Goal: Task Accomplishment & Management: Manage account settings

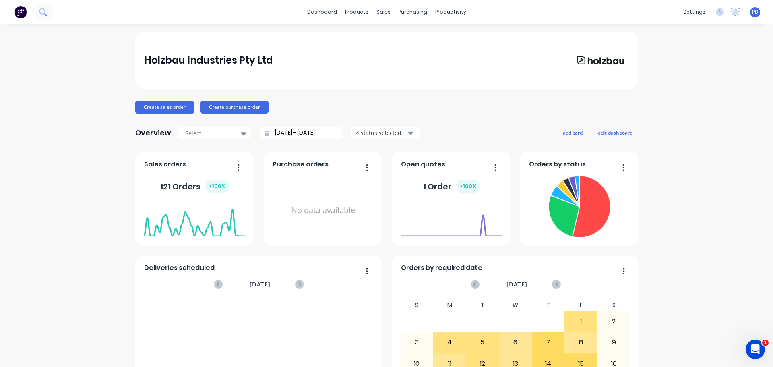
click at [39, 8] on icon at bounding box center [43, 12] width 8 height 8
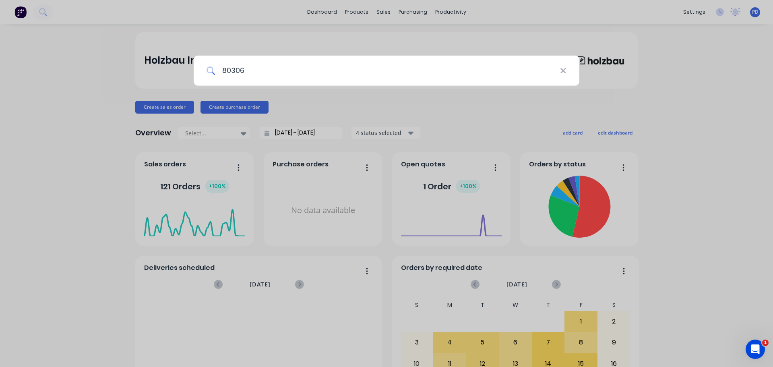
type input "80306"
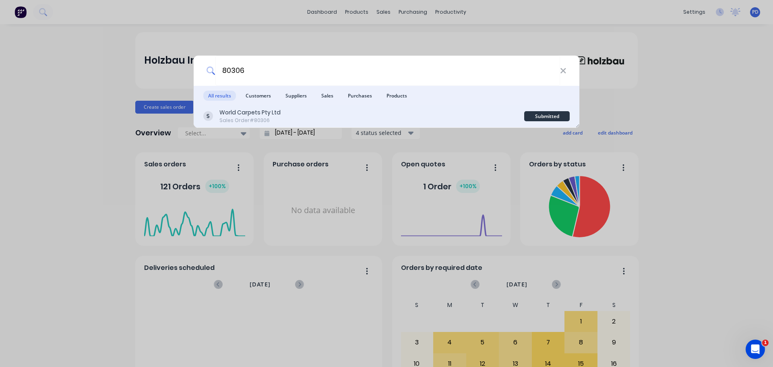
click at [236, 114] on div "World Carpets Pty Ltd" at bounding box center [250, 112] width 61 height 8
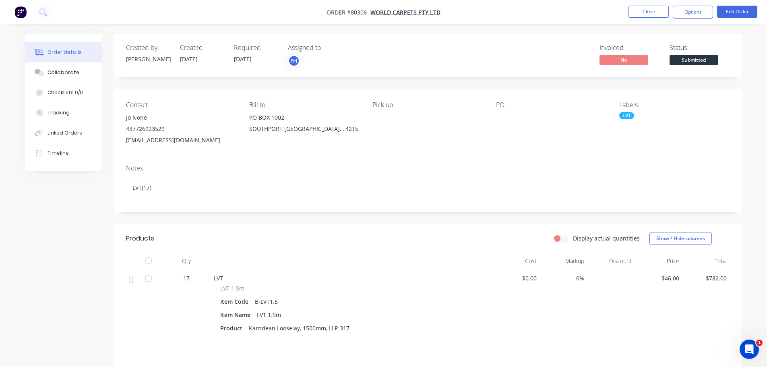
click at [266, 59] on div "Required 20/08/25" at bounding box center [256, 55] width 44 height 23
click at [252, 60] on span "20/08/25" at bounding box center [243, 59] width 18 height 8
click at [741, 8] on button "Edit Order" at bounding box center [737, 12] width 40 height 12
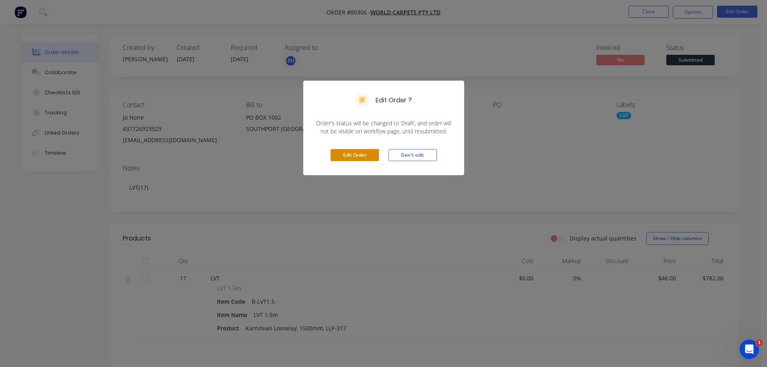
click at [365, 153] on button "Edit Order" at bounding box center [355, 155] width 48 height 12
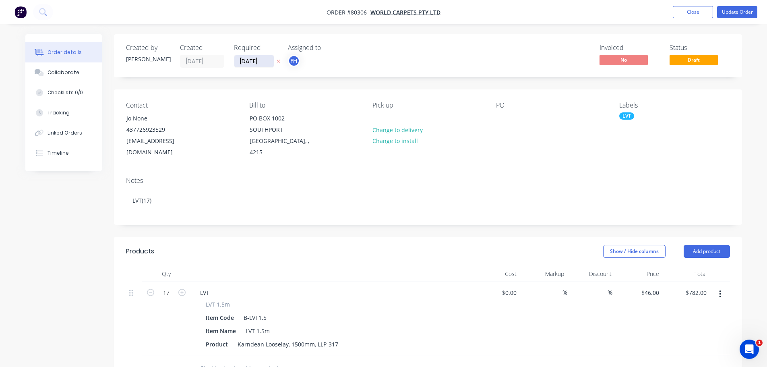
click at [255, 56] on input "20/08/25" at bounding box center [253, 61] width 39 height 12
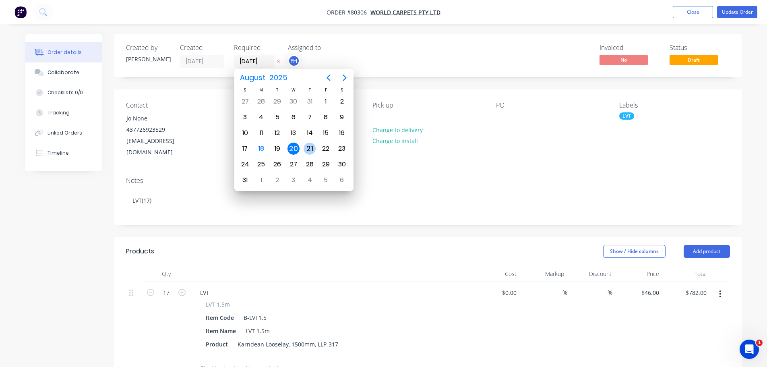
click at [311, 150] on div "21" at bounding box center [310, 149] width 12 height 12
type input "21/08/25"
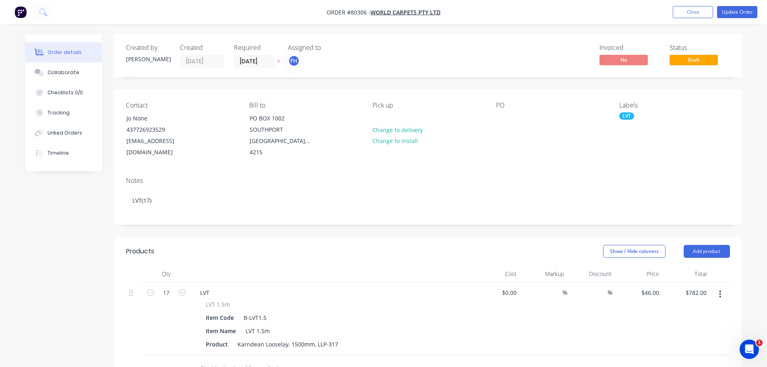
click at [387, 115] on div "Pick up Change to delivery Change to install" at bounding box center [428, 130] width 110 height 57
click at [383, 106] on div "Pick up" at bounding box center [428, 106] width 110 height 8
click at [379, 114] on div at bounding box center [379, 118] width 13 height 12
click at [499, 117] on div at bounding box center [502, 118] width 13 height 12
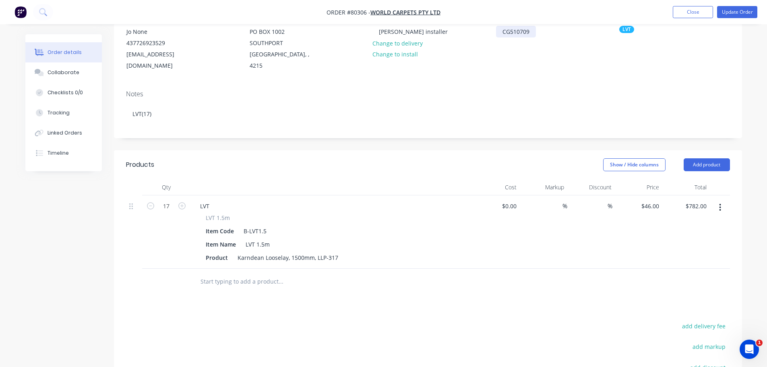
scroll to position [81, 0]
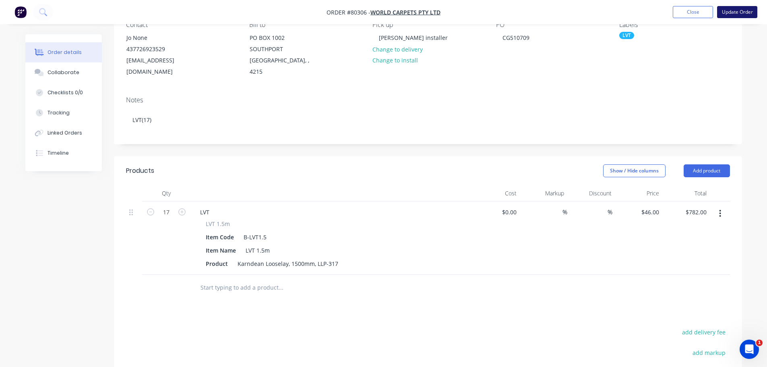
click at [742, 10] on button "Update Order" at bounding box center [737, 12] width 40 height 12
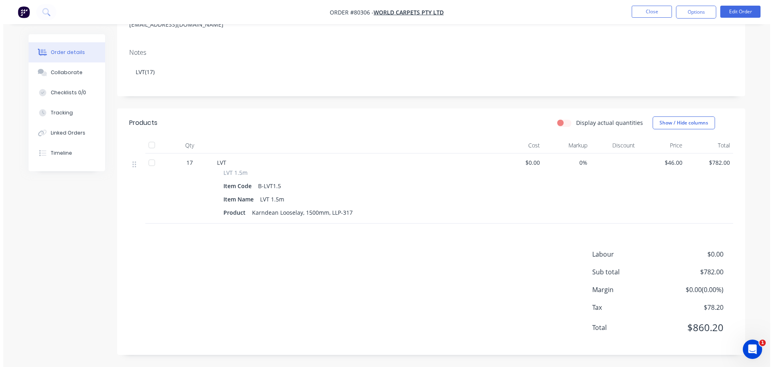
scroll to position [0, 0]
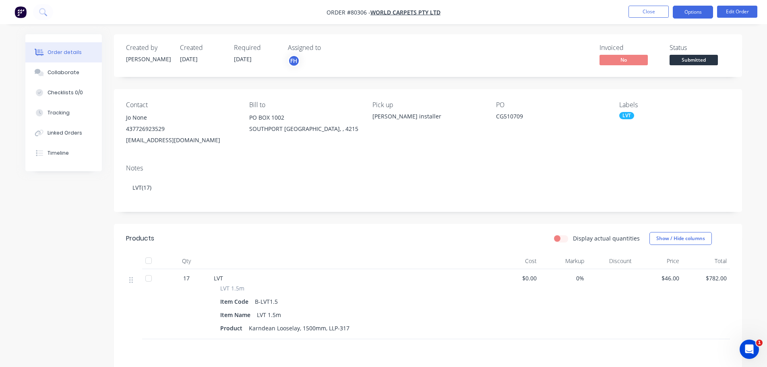
click at [695, 12] on button "Options" at bounding box center [693, 12] width 40 height 13
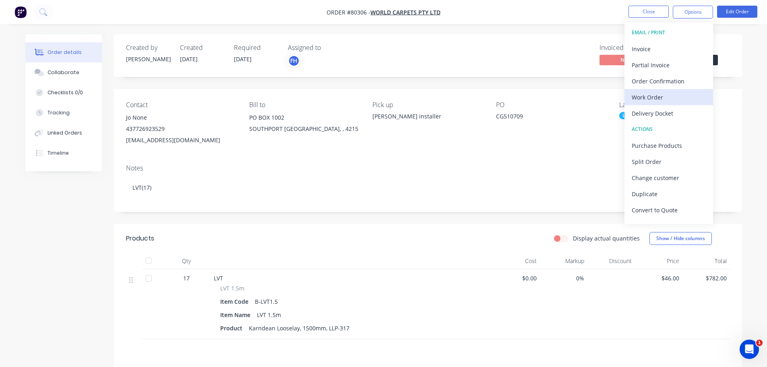
click at [659, 99] on div "Work Order" at bounding box center [669, 97] width 74 height 12
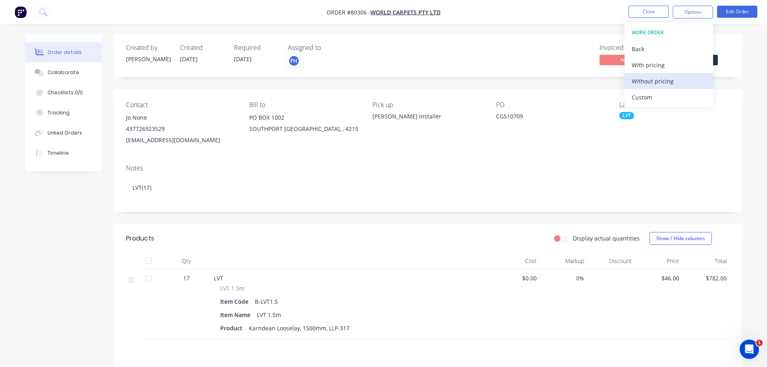
click at [646, 80] on div "Without pricing" at bounding box center [669, 81] width 74 height 12
click at [17, 11] on img "button" at bounding box center [21, 12] width 12 height 12
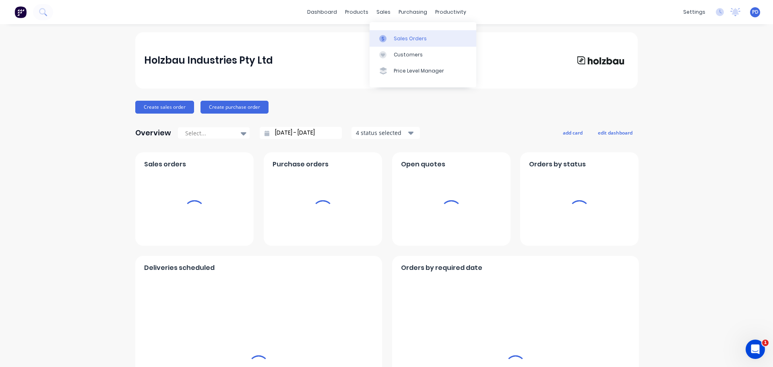
click at [399, 39] on div "Sales Orders" at bounding box center [410, 38] width 33 height 7
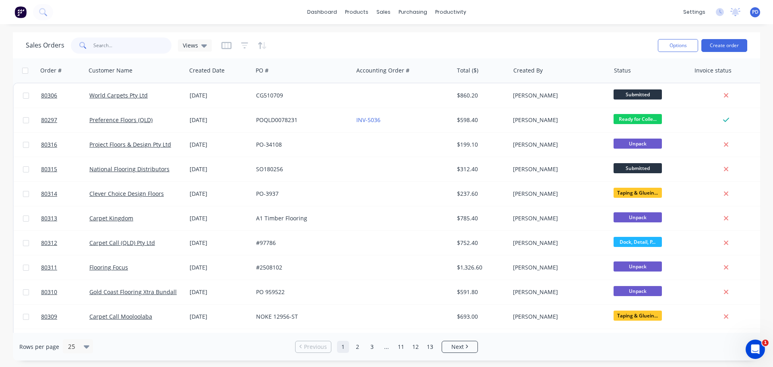
click at [100, 46] on input "text" at bounding box center [132, 45] width 79 height 16
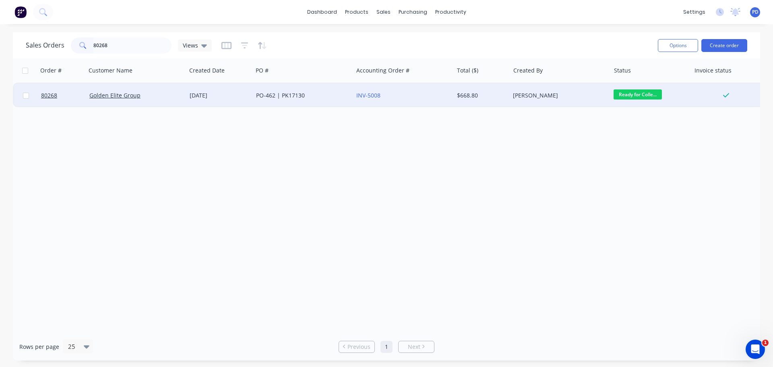
click at [645, 95] on span "Ready for Colle..." at bounding box center [638, 94] width 48 height 10
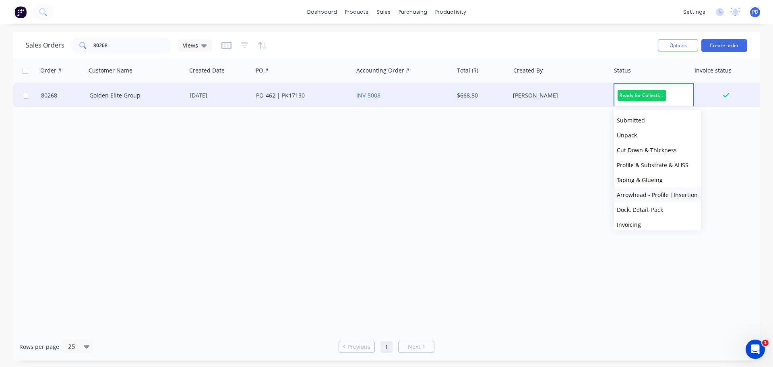
scroll to position [64, 0]
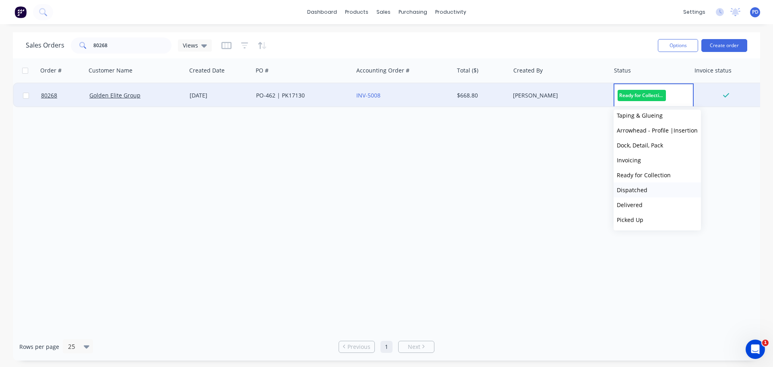
click at [636, 191] on span "Dispatched" at bounding box center [632, 190] width 31 height 8
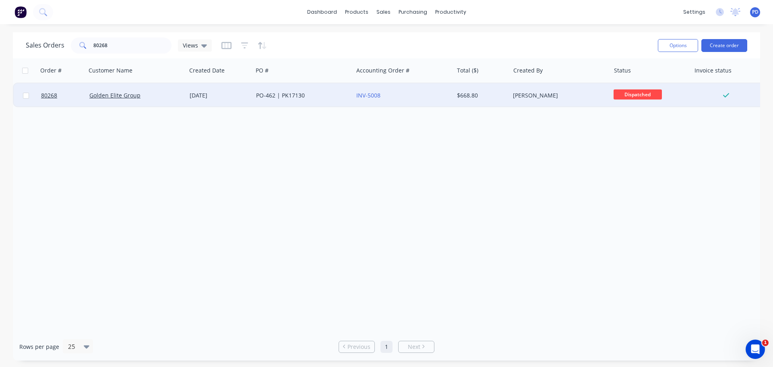
click at [157, 58] on div "Sales Orders 80268 Views Options Create order" at bounding box center [387, 45] width 748 height 26
click at [118, 46] on input "80268" at bounding box center [132, 45] width 79 height 16
click at [628, 95] on span "Ready for Colle..." at bounding box center [638, 94] width 48 height 10
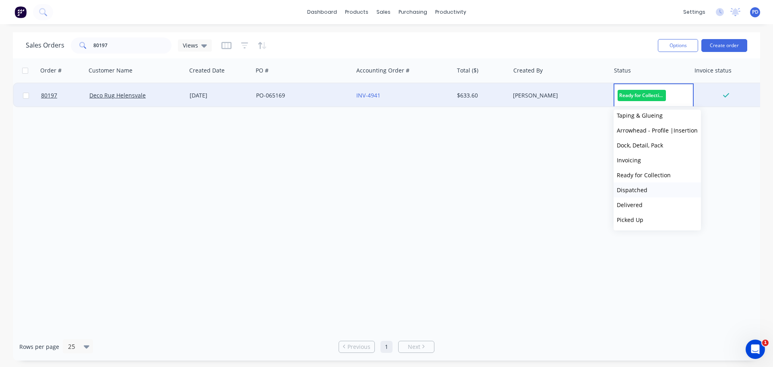
click at [629, 189] on span "Dispatched" at bounding box center [632, 190] width 31 height 8
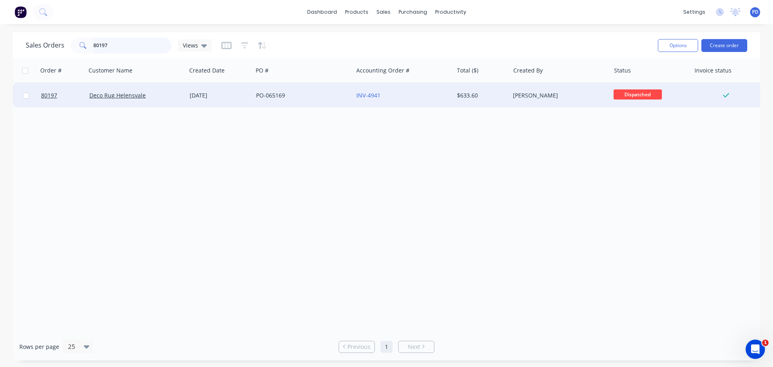
click at [121, 47] on input "80197" at bounding box center [132, 45] width 79 height 16
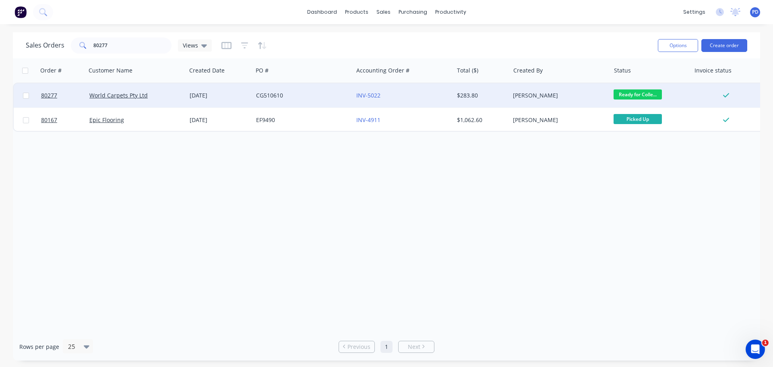
click at [630, 96] on span "Ready for Colle..." at bounding box center [638, 94] width 48 height 10
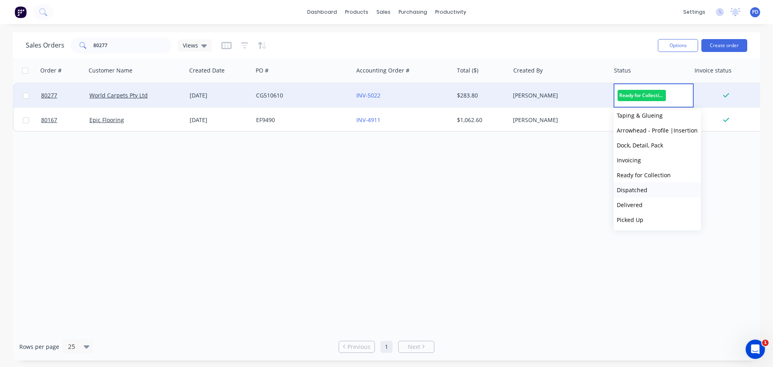
click at [635, 191] on span "Dispatched" at bounding box center [632, 190] width 31 height 8
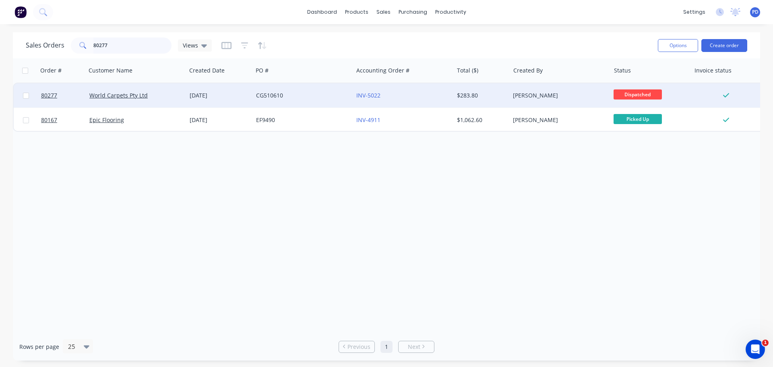
click at [108, 47] on input "80277" at bounding box center [132, 45] width 79 height 16
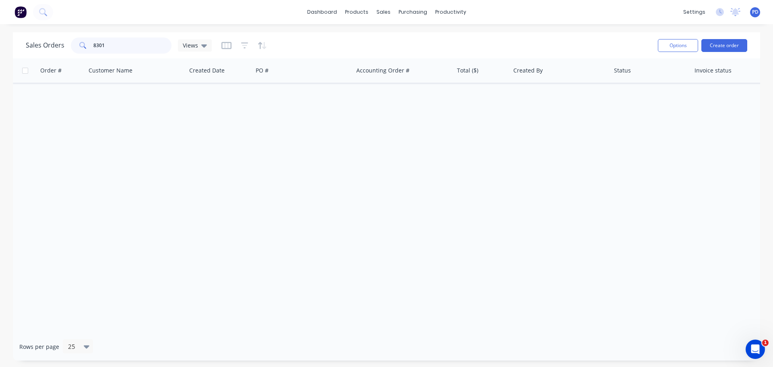
click at [94, 47] on input "8301" at bounding box center [132, 45] width 79 height 16
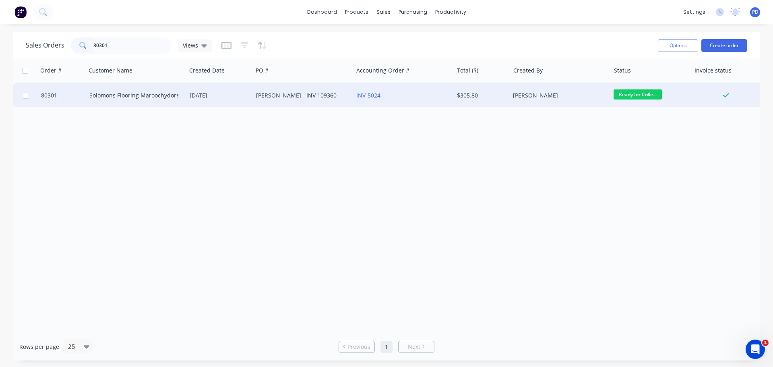
click at [639, 93] on span "Ready for Colle..." at bounding box center [638, 94] width 48 height 10
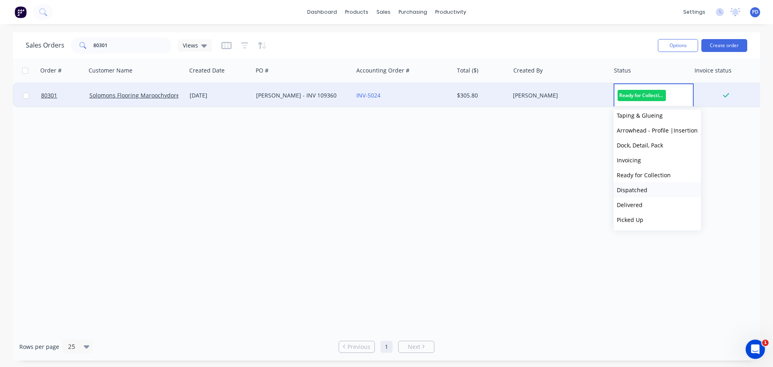
click at [626, 189] on span "Dispatched" at bounding box center [632, 190] width 31 height 8
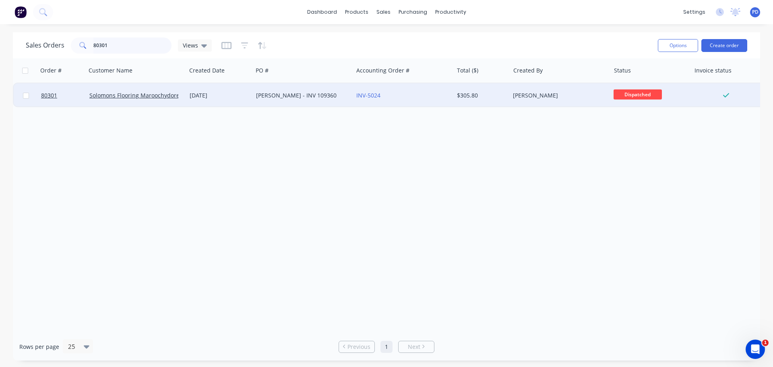
click at [118, 46] on input "80301" at bounding box center [132, 45] width 79 height 16
click at [639, 93] on span "Ready for Colle..." at bounding box center [638, 94] width 48 height 10
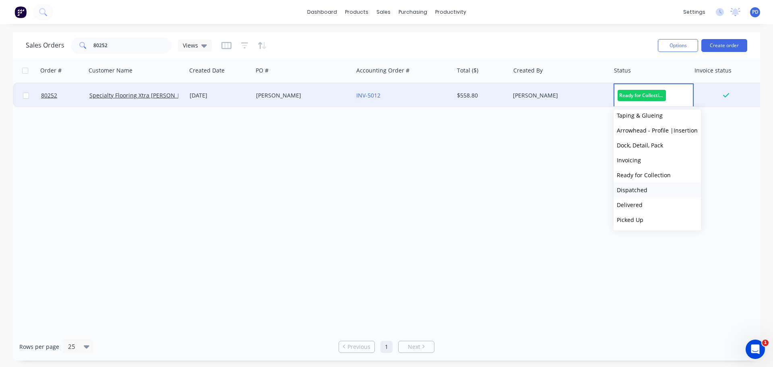
click at [635, 191] on span "Dispatched" at bounding box center [632, 190] width 31 height 8
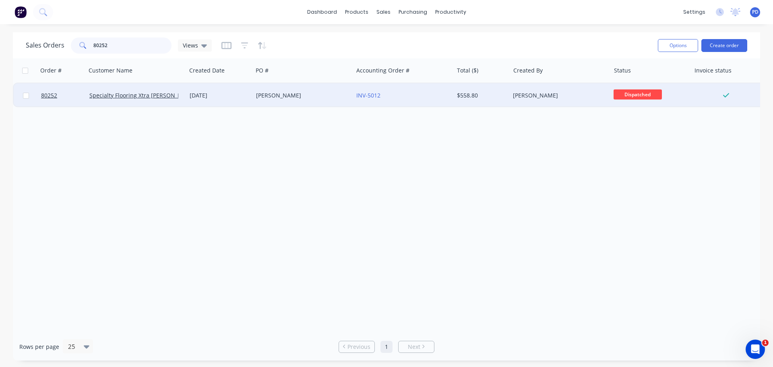
click at [107, 45] on input "80252" at bounding box center [132, 45] width 79 height 16
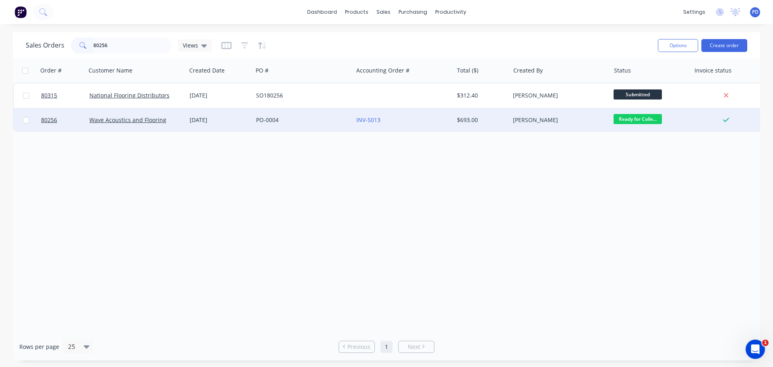
click at [637, 118] on span "Ready for Colle..." at bounding box center [638, 119] width 48 height 10
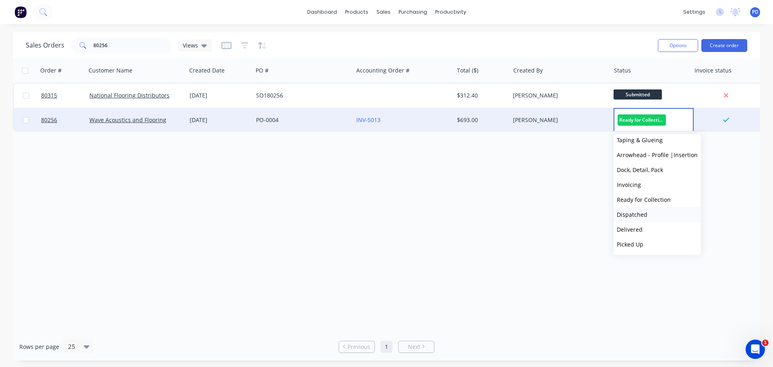
click at [629, 214] on span "Dispatched" at bounding box center [632, 215] width 31 height 8
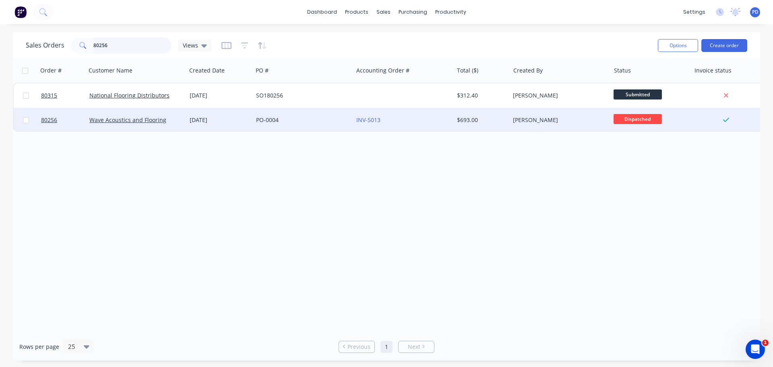
click at [115, 46] on input "80256" at bounding box center [132, 45] width 79 height 16
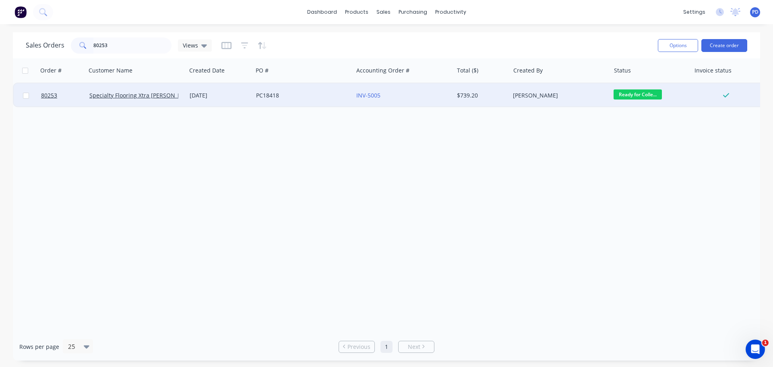
click at [649, 90] on span "Ready for Colle..." at bounding box center [638, 94] width 48 height 10
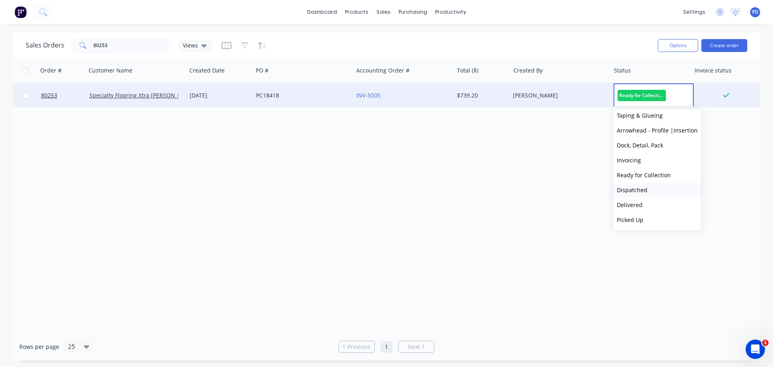
click at [628, 189] on span "Dispatched" at bounding box center [632, 190] width 31 height 8
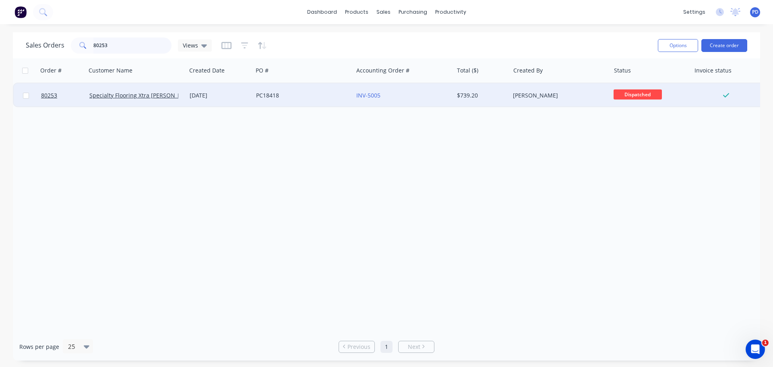
click at [118, 45] on input "80253" at bounding box center [132, 45] width 79 height 16
click at [642, 96] on span "Ready for Colle..." at bounding box center [638, 94] width 48 height 10
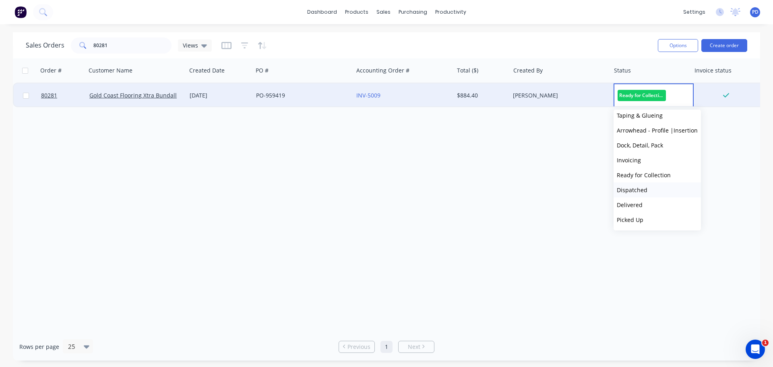
click at [625, 191] on span "Dispatched" at bounding box center [632, 190] width 31 height 8
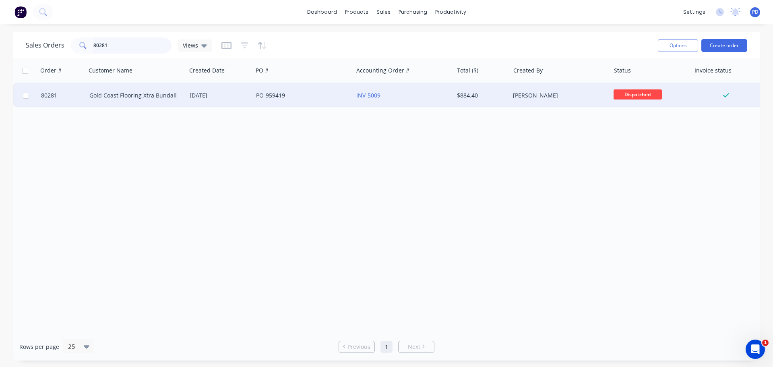
click at [113, 47] on input "80281" at bounding box center [132, 45] width 79 height 16
click at [629, 95] on span "Ready for Colle..." at bounding box center [638, 94] width 48 height 10
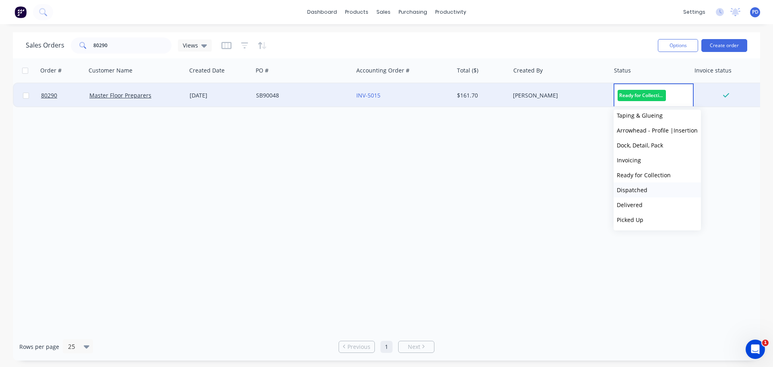
click at [644, 189] on span "Dispatched" at bounding box center [632, 190] width 31 height 8
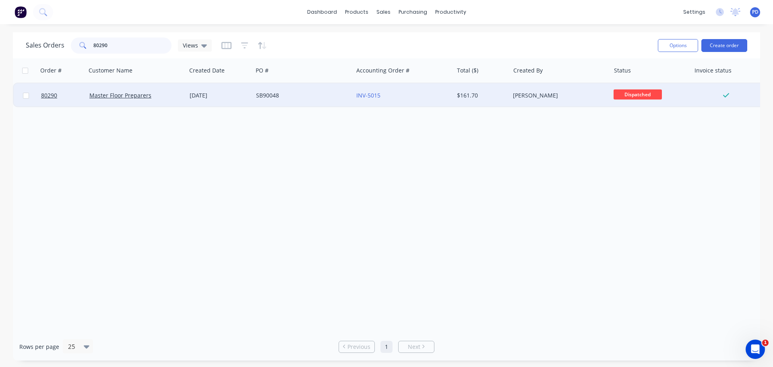
click at [111, 46] on input "80290" at bounding box center [132, 45] width 79 height 16
click at [636, 96] on span "Ready for Colle..." at bounding box center [638, 94] width 48 height 10
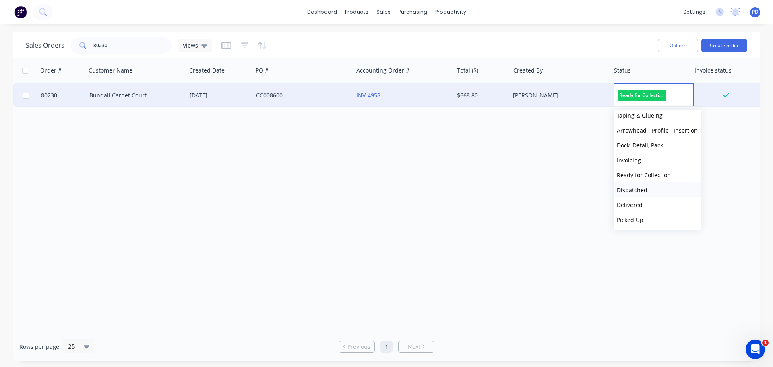
click at [634, 189] on span "Dispatched" at bounding box center [632, 190] width 31 height 8
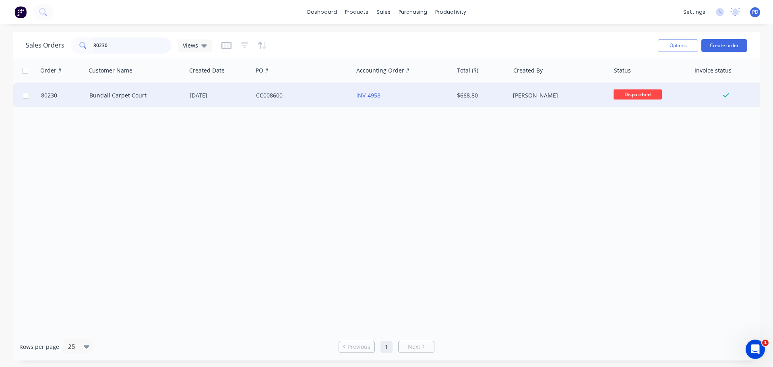
click at [141, 51] on input "80230" at bounding box center [132, 45] width 79 height 16
click at [643, 94] on span "Ready for Colle..." at bounding box center [638, 94] width 48 height 10
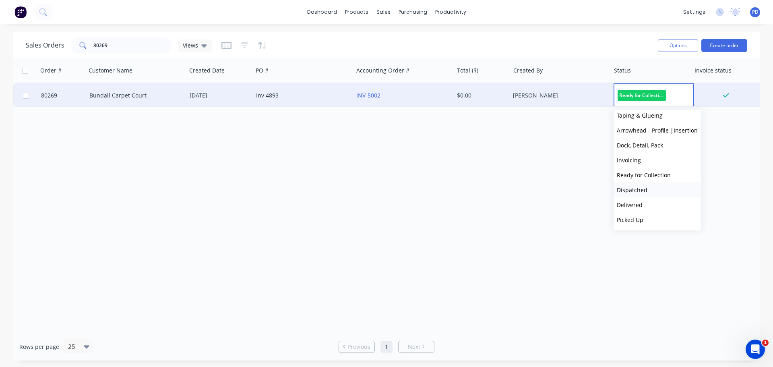
click at [634, 191] on span "Dispatched" at bounding box center [632, 190] width 31 height 8
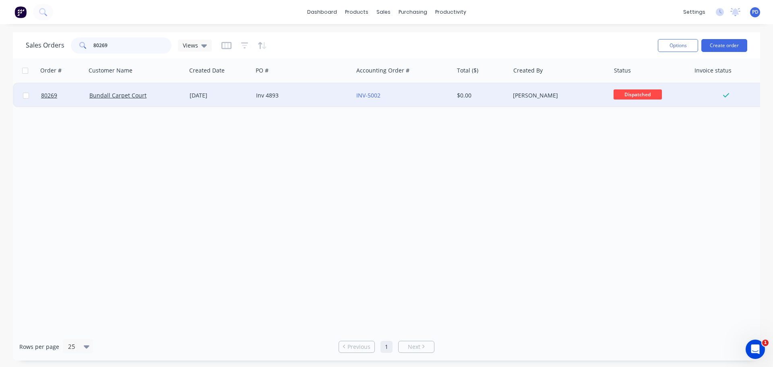
click at [120, 48] on input "80269" at bounding box center [132, 45] width 79 height 16
click at [622, 94] on span "Ready for Colle..." at bounding box center [638, 94] width 48 height 10
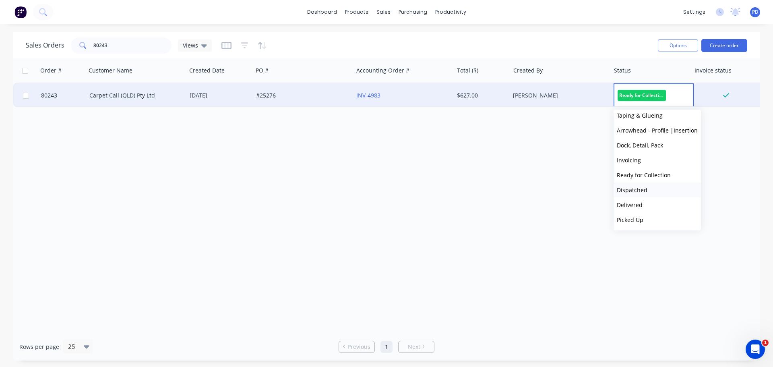
click at [631, 192] on span "Dispatched" at bounding box center [632, 190] width 31 height 8
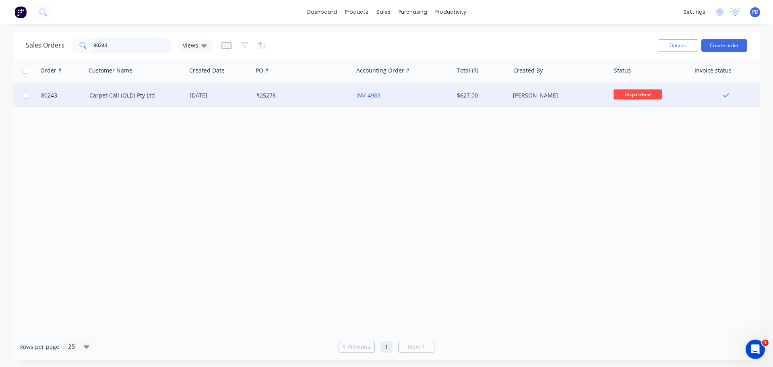
click at [112, 41] on input "80243" at bounding box center [132, 45] width 79 height 16
click at [632, 93] on span "Ready for Colle..." at bounding box center [638, 94] width 48 height 10
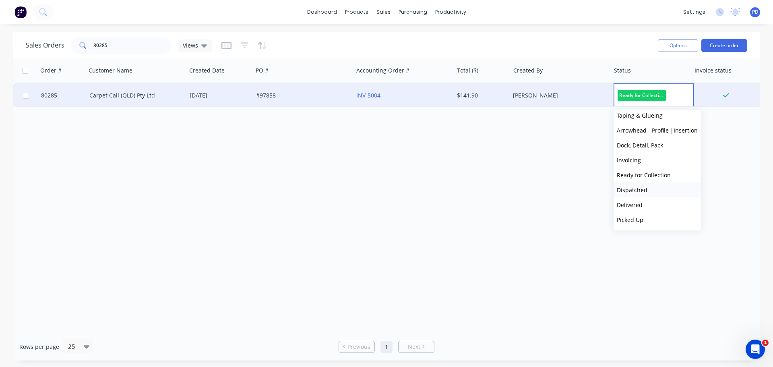
click at [637, 193] on span "Dispatched" at bounding box center [632, 190] width 31 height 8
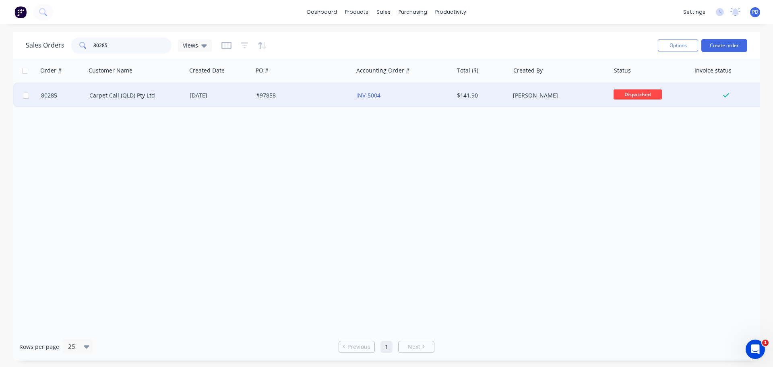
click at [115, 47] on input "80285" at bounding box center [132, 45] width 79 height 16
click at [646, 89] on span "Ready for Colle..." at bounding box center [638, 94] width 48 height 10
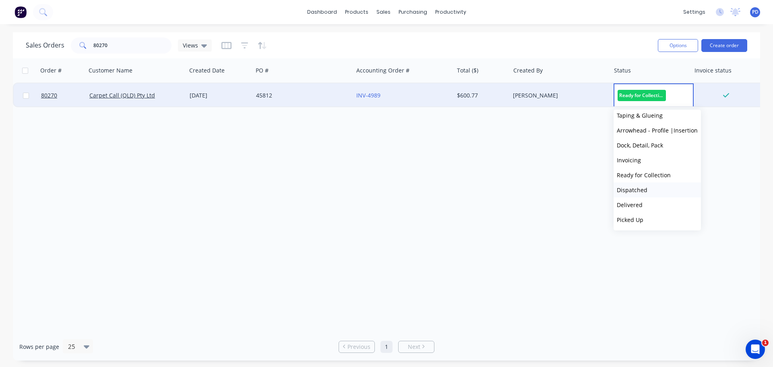
click at [632, 189] on span "Dispatched" at bounding box center [632, 190] width 31 height 8
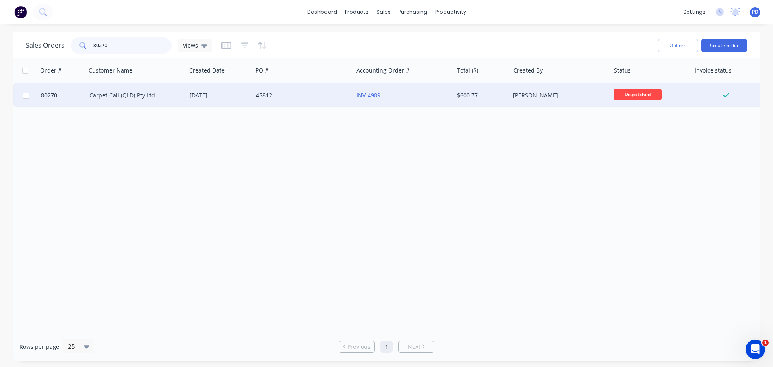
click at [126, 43] on input "80270" at bounding box center [132, 45] width 79 height 16
click at [625, 93] on span "Ready for Colle..." at bounding box center [638, 94] width 48 height 10
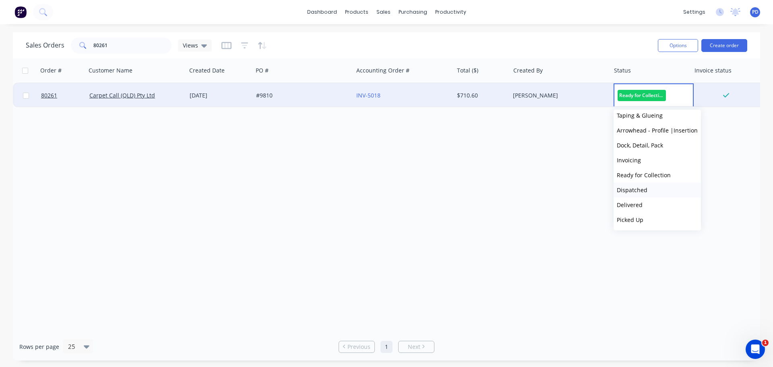
click at [634, 190] on span "Dispatched" at bounding box center [632, 190] width 31 height 8
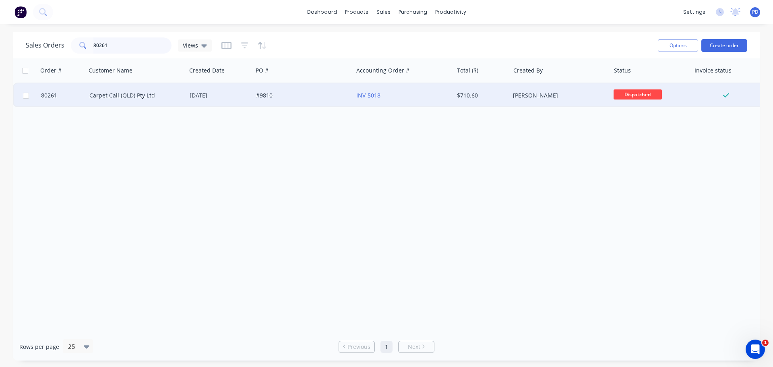
click at [113, 47] on input "80261" at bounding box center [132, 45] width 79 height 16
click at [626, 91] on span "Ready for Colle..." at bounding box center [638, 94] width 48 height 10
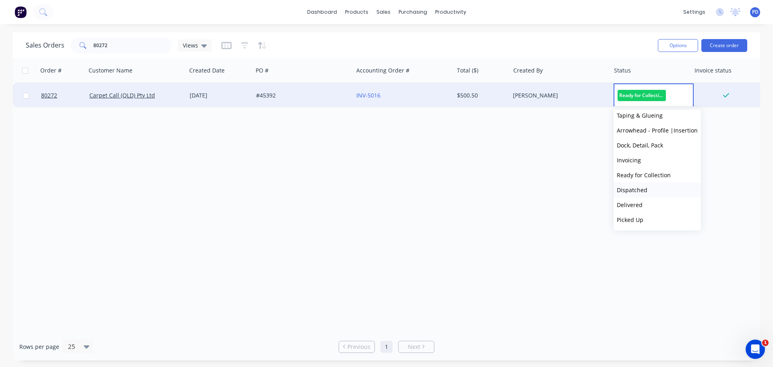
click at [631, 189] on span "Dispatched" at bounding box center [632, 190] width 31 height 8
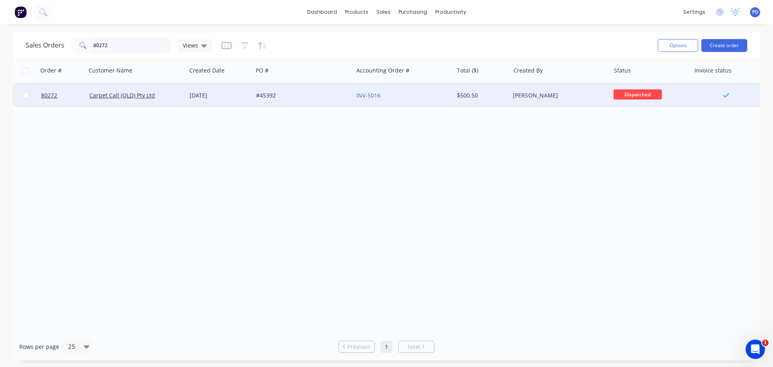
click at [116, 43] on input "80272" at bounding box center [132, 45] width 79 height 16
click at [633, 91] on span "Ready for Colle..." at bounding box center [638, 94] width 48 height 10
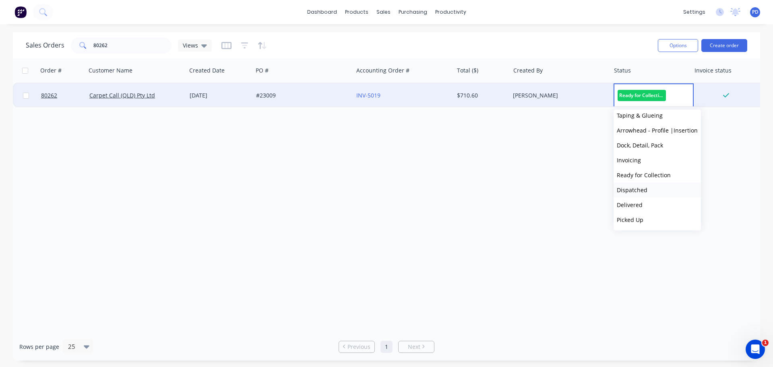
click at [630, 190] on span "Dispatched" at bounding box center [632, 190] width 31 height 8
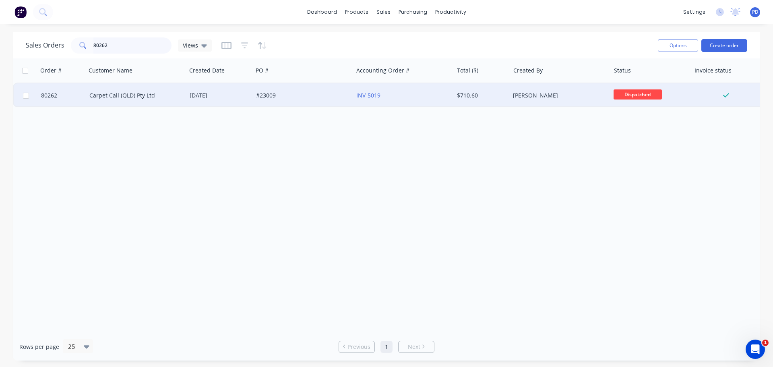
click at [119, 41] on input "80262" at bounding box center [132, 45] width 79 height 16
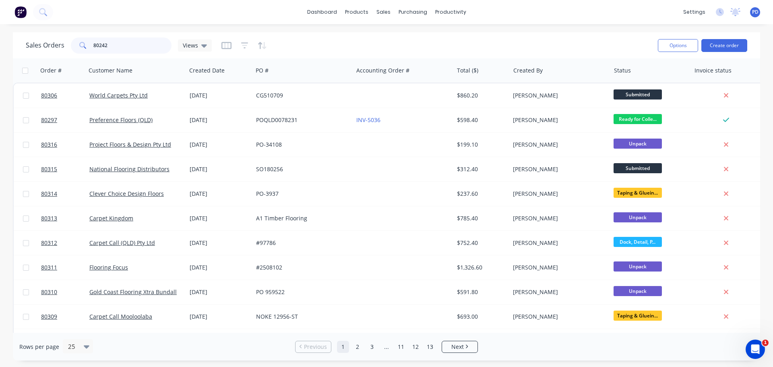
type input "80242"
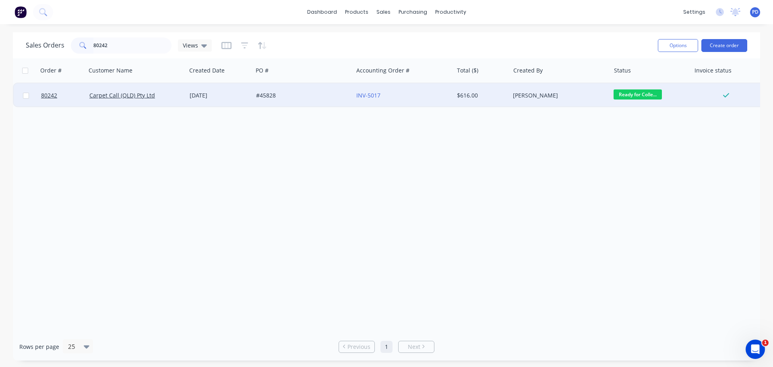
click at [632, 93] on span "Ready for Colle..." at bounding box center [638, 94] width 48 height 10
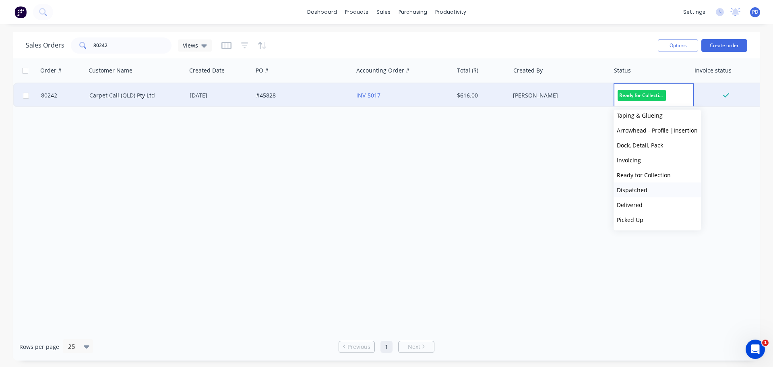
click at [632, 187] on span "Dispatched" at bounding box center [632, 190] width 31 height 8
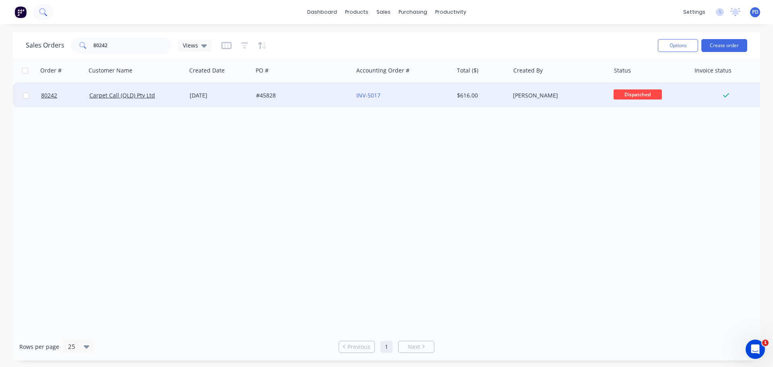
click at [44, 12] on icon at bounding box center [43, 12] width 8 height 8
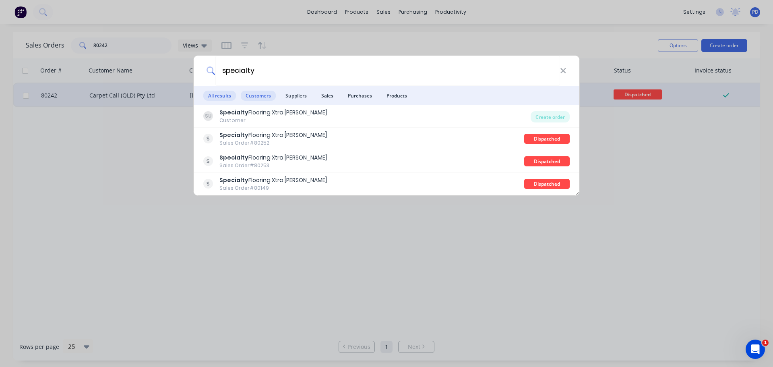
type input "specialty"
click at [261, 95] on span "Customers" at bounding box center [258, 96] width 35 height 10
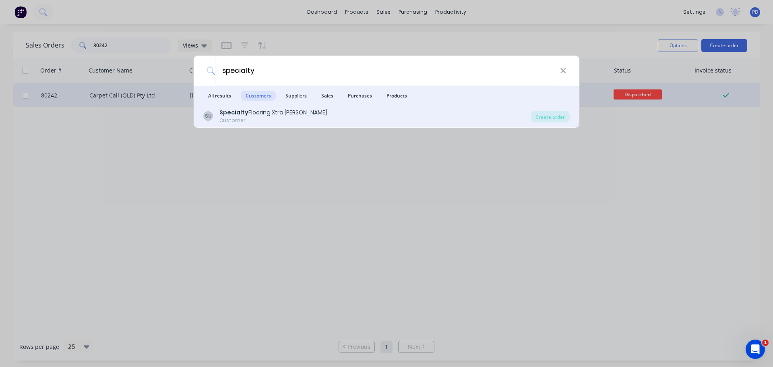
click at [246, 115] on div "Specialty Flooring Xtra Underwood" at bounding box center [274, 112] width 108 height 8
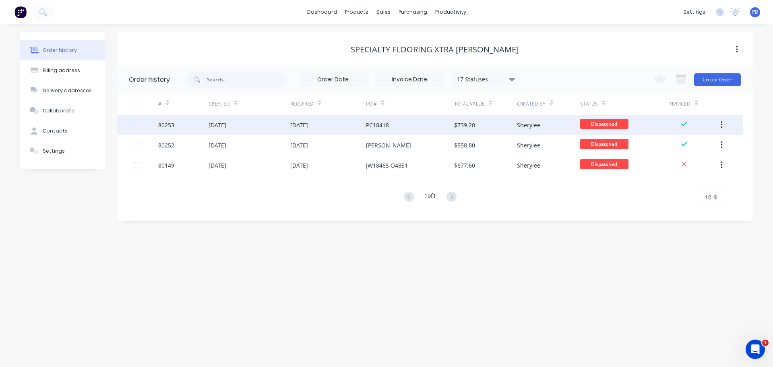
click at [220, 127] on div "31 Jul 2025" at bounding box center [218, 125] width 18 height 8
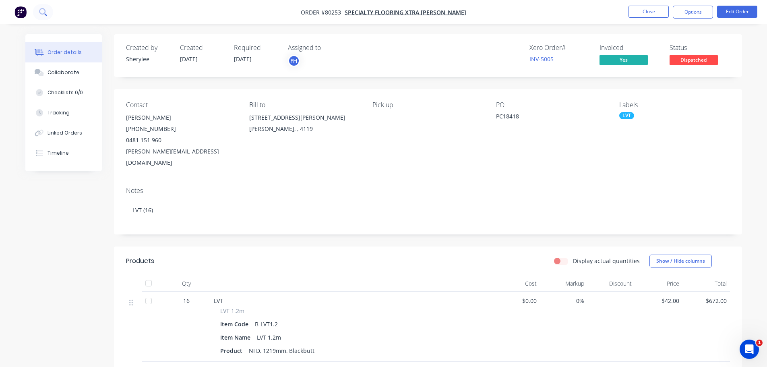
click at [43, 13] on icon at bounding box center [43, 12] width 8 height 8
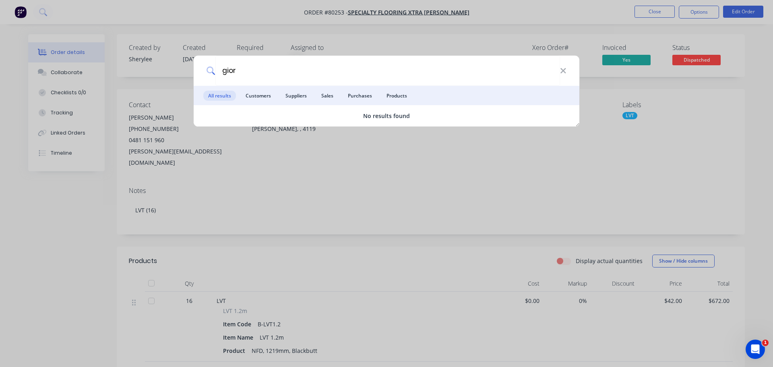
type input "giorg"
drag, startPoint x: 215, startPoint y: 75, endPoint x: 199, endPoint y: 77, distance: 16.6
click at [199, 77] on div "giorg" at bounding box center [387, 71] width 386 height 30
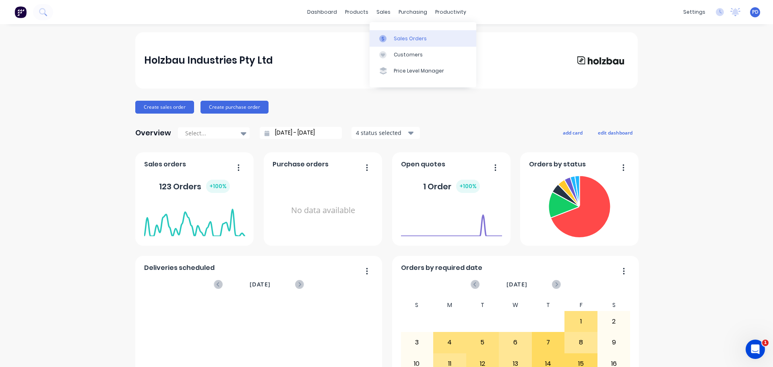
click at [389, 35] on div at bounding box center [385, 38] width 12 height 7
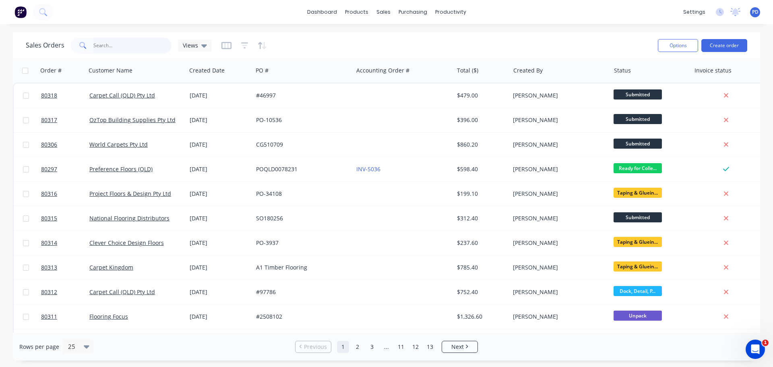
click at [97, 48] on input "text" at bounding box center [132, 45] width 79 height 16
type input "80287"
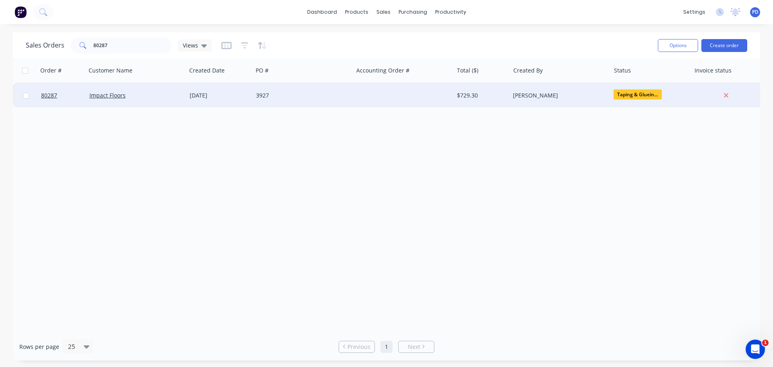
click at [628, 100] on div "Taping & Gluein..." at bounding box center [649, 95] width 70 height 12
click at [562, 178] on div "Order # Customer Name Created Date PO # Accounting Order # Total ($) Created By…" at bounding box center [387, 195] width 748 height 274
click at [99, 97] on link "Impact Floors" at bounding box center [107, 95] width 36 height 8
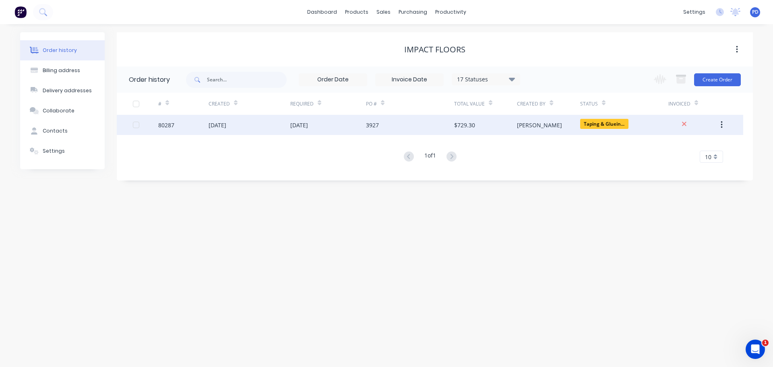
click at [173, 126] on div "80287" at bounding box center [166, 125] width 16 height 8
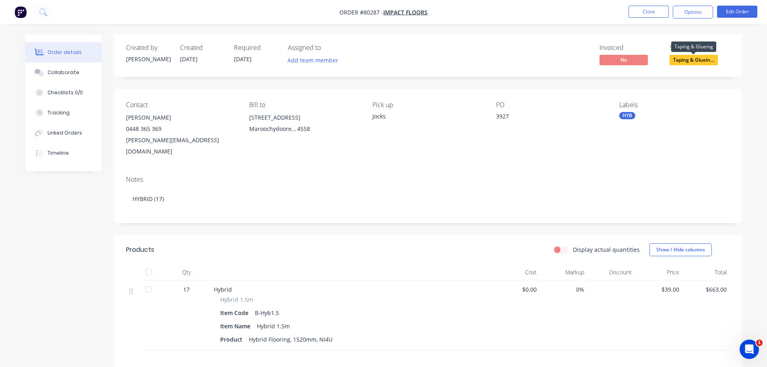
click at [678, 60] on span "Taping & Gluein..." at bounding box center [694, 60] width 48 height 10
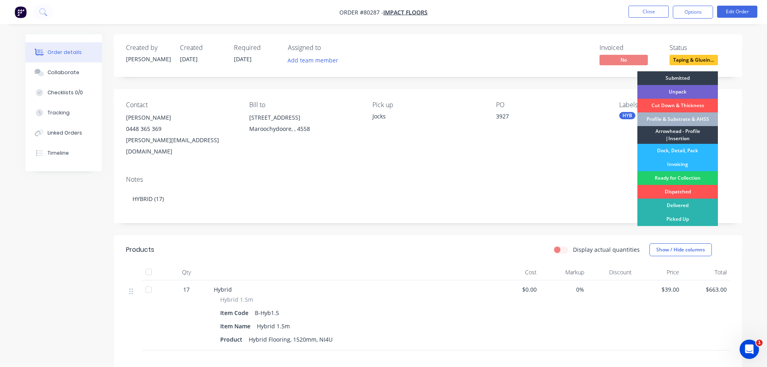
click at [610, 117] on div "Contact [PERSON_NAME] [PHONE_NUMBER] [PERSON_NAME][EMAIL_ADDRESS][DOMAIN_NAME] …" at bounding box center [428, 129] width 628 height 80
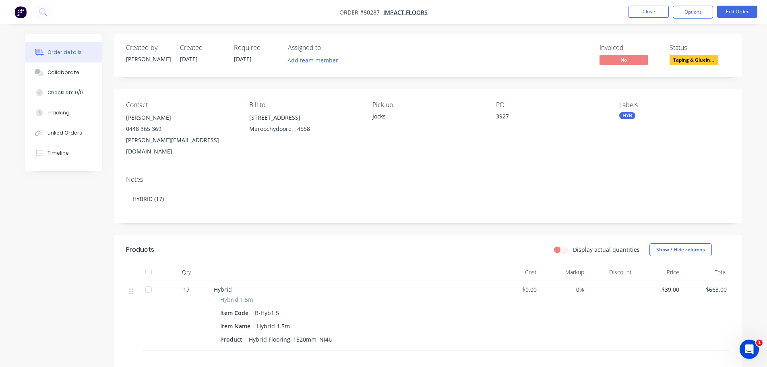
click at [631, 112] on div "HYB" at bounding box center [628, 115] width 16 height 7
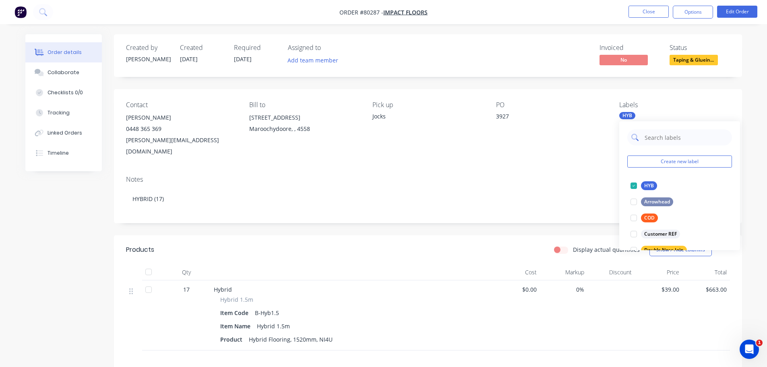
click at [650, 139] on input "text" at bounding box center [686, 137] width 84 height 16
click at [661, 138] on input "pro" at bounding box center [686, 137] width 84 height 16
type input "par"
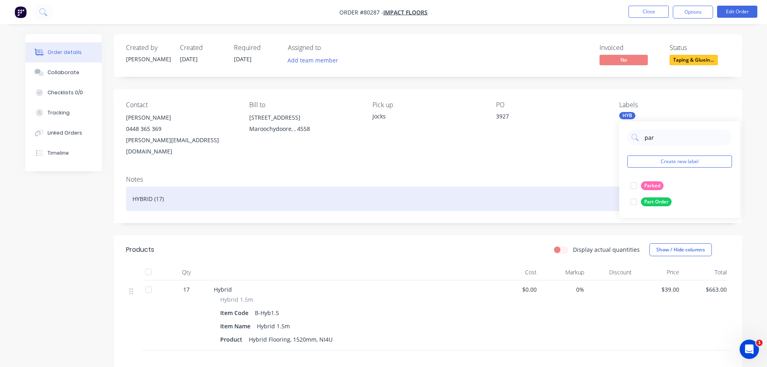
drag, startPoint x: 632, startPoint y: 185, endPoint x: 574, endPoint y: 176, distance: 59.5
click at [632, 185] on div at bounding box center [634, 186] width 16 height 16
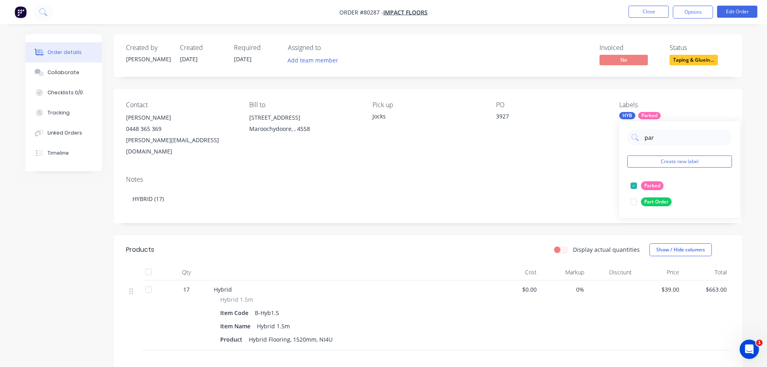
click at [570, 176] on div "Notes" at bounding box center [428, 180] width 604 height 8
click at [296, 59] on button "Add team member" at bounding box center [312, 60] width 59 height 11
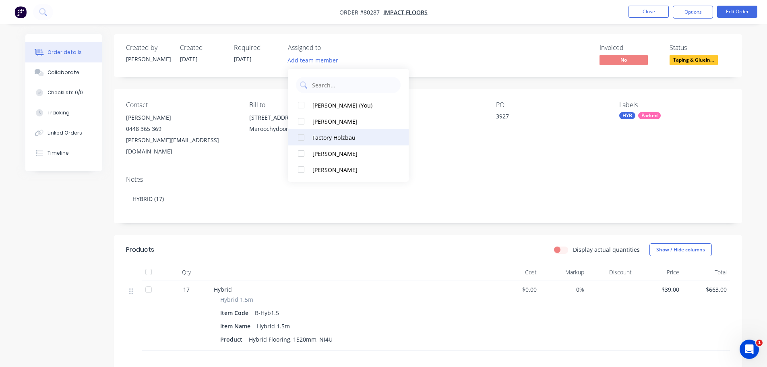
click at [301, 139] on div at bounding box center [301, 137] width 16 height 16
click at [469, 58] on div "Invoiced No Status Taping & Gluein..." at bounding box center [550, 55] width 362 height 23
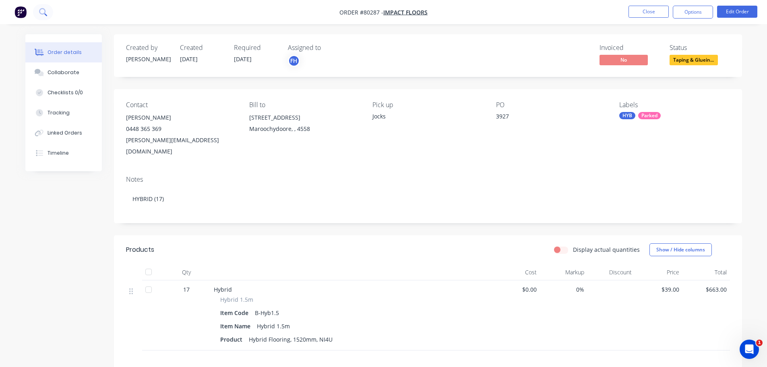
click at [40, 11] on button at bounding box center [43, 12] width 20 height 16
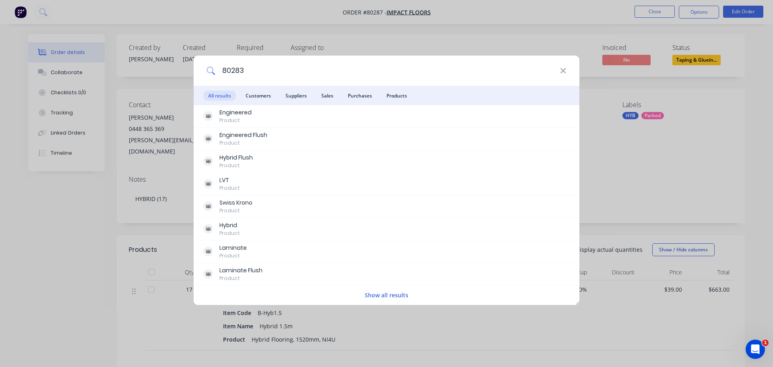
type input "80283"
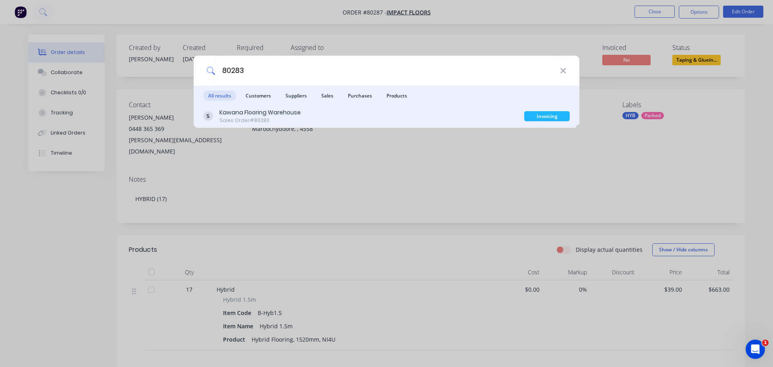
click at [258, 112] on div "Kawana Flooring Warehouse" at bounding box center [260, 112] width 81 height 8
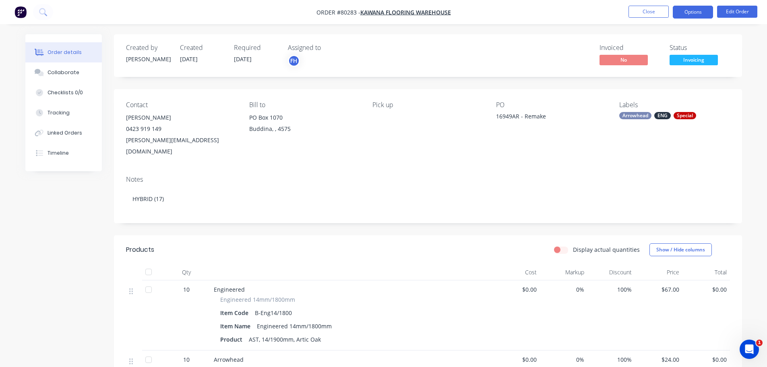
click at [689, 13] on button "Options" at bounding box center [693, 12] width 40 height 13
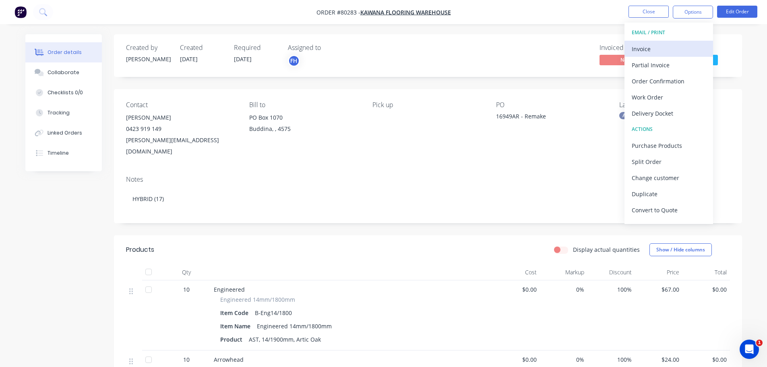
click at [646, 52] on div "Invoice" at bounding box center [669, 49] width 74 height 12
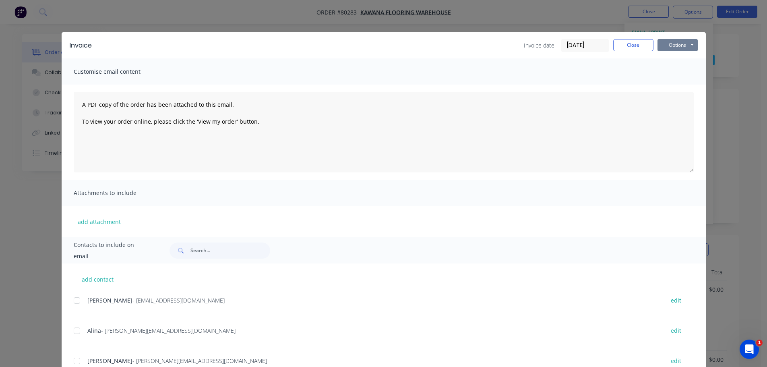
click at [684, 45] on button "Options" at bounding box center [678, 45] width 40 height 12
click at [675, 73] on button "Print" at bounding box center [684, 72] width 52 height 13
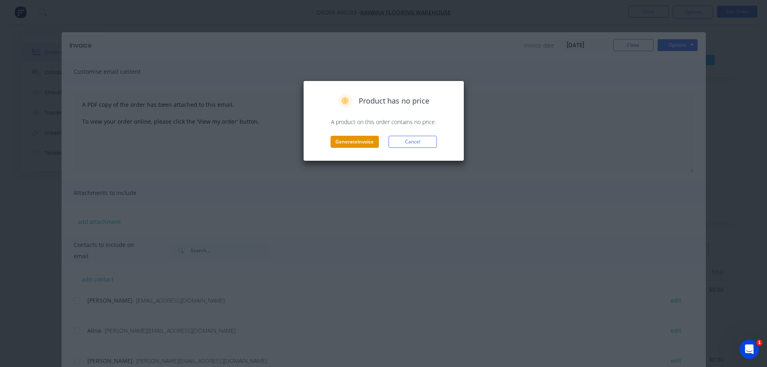
click at [354, 141] on button "Generate invoice" at bounding box center [355, 142] width 48 height 12
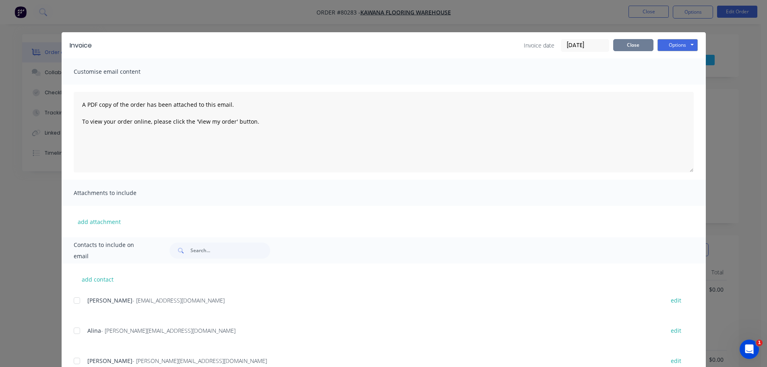
click at [629, 48] on button "Close" at bounding box center [634, 45] width 40 height 12
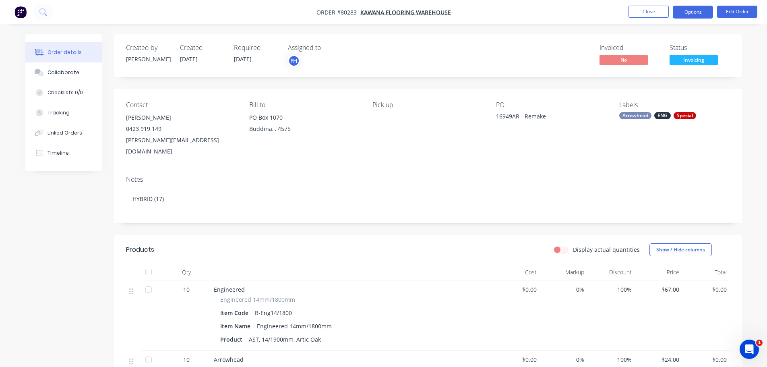
click at [694, 10] on button "Options" at bounding box center [693, 12] width 40 height 13
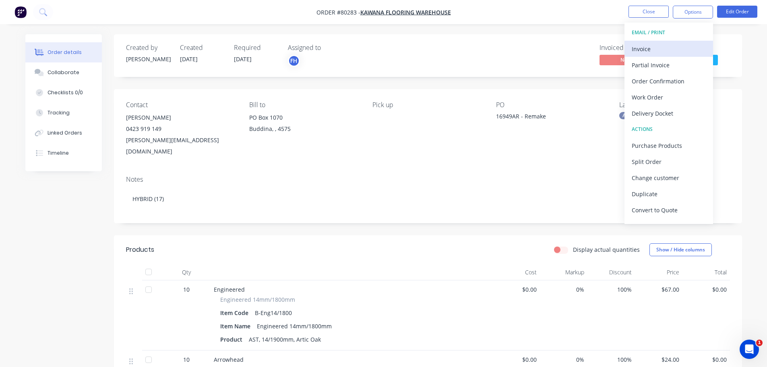
click at [639, 46] on div "Invoice" at bounding box center [669, 49] width 74 height 12
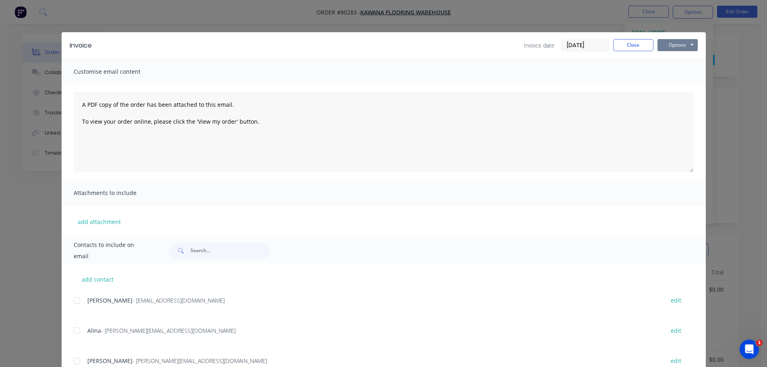
click at [668, 43] on button "Options" at bounding box center [678, 45] width 40 height 12
click at [673, 74] on button "Print" at bounding box center [684, 72] width 52 height 13
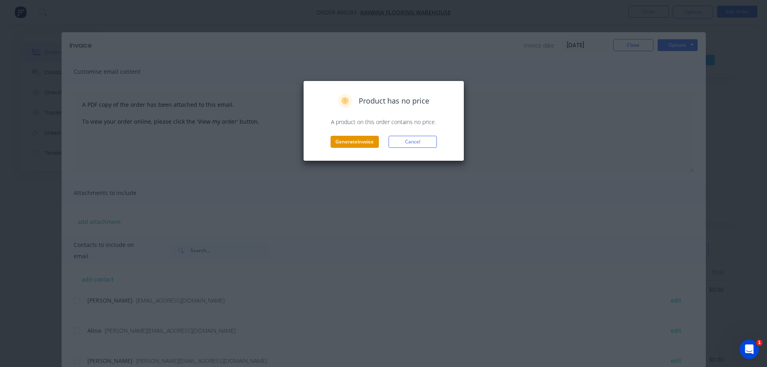
click at [352, 142] on button "Generate invoice" at bounding box center [355, 142] width 48 height 12
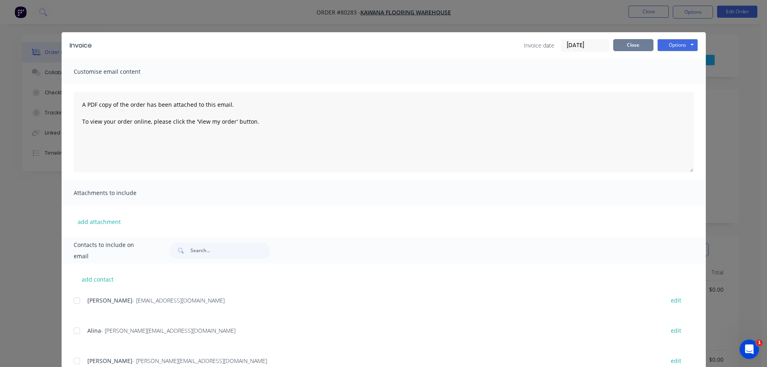
click at [630, 48] on button "Close" at bounding box center [634, 45] width 40 height 12
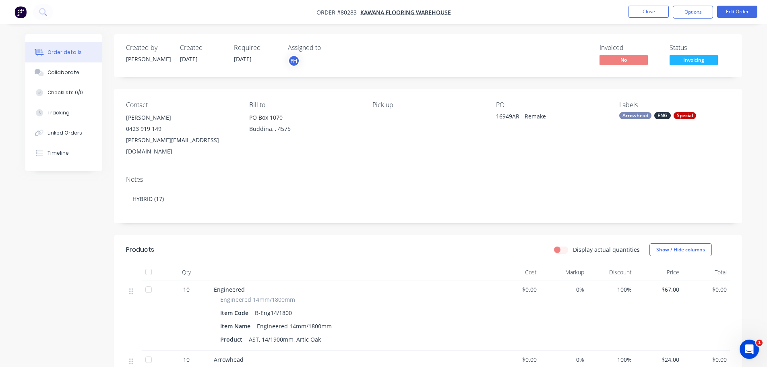
click at [617, 285] on span "100 %" at bounding box center [611, 289] width 41 height 8
click at [732, 6] on button "Edit Order" at bounding box center [737, 12] width 40 height 12
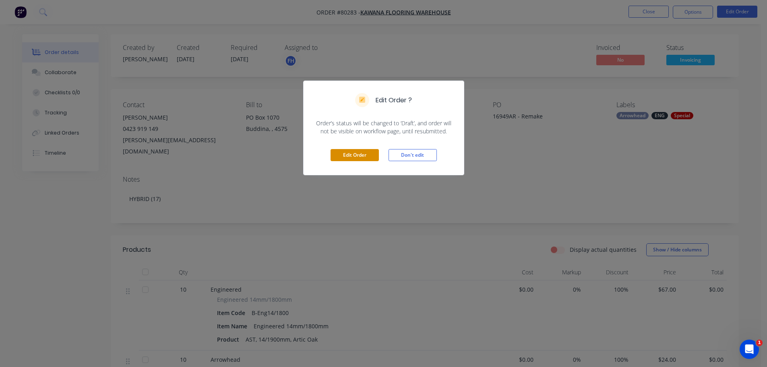
click at [353, 150] on button "Edit Order" at bounding box center [355, 155] width 48 height 12
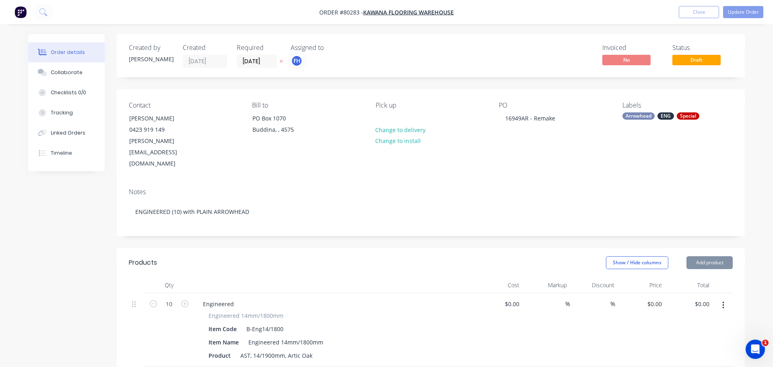
type input "100"
type input "$67.00"
type input "100"
type input "$24.00"
type input "100"
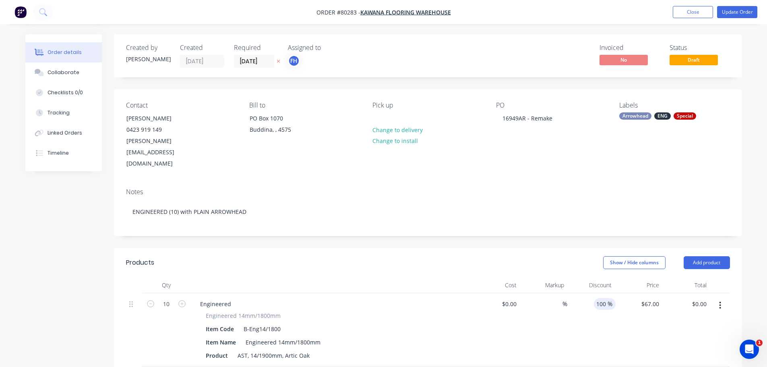
click at [605, 298] on input "100" at bounding box center [601, 304] width 14 height 12
type input "1"
type input "$670.00"
click at [618, 314] on div "$67.00 $67.00" at bounding box center [639, 329] width 48 height 73
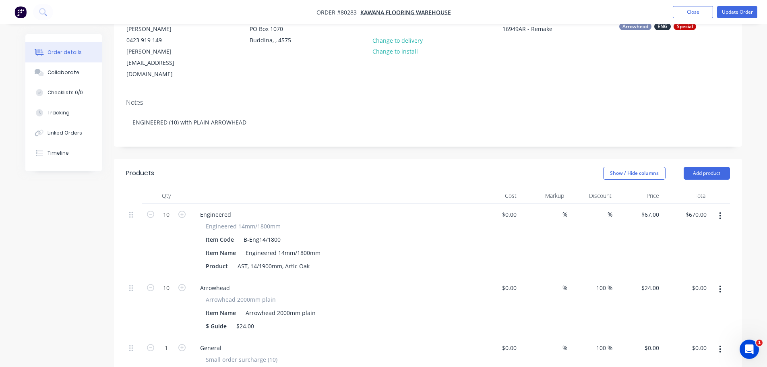
scroll to position [161, 0]
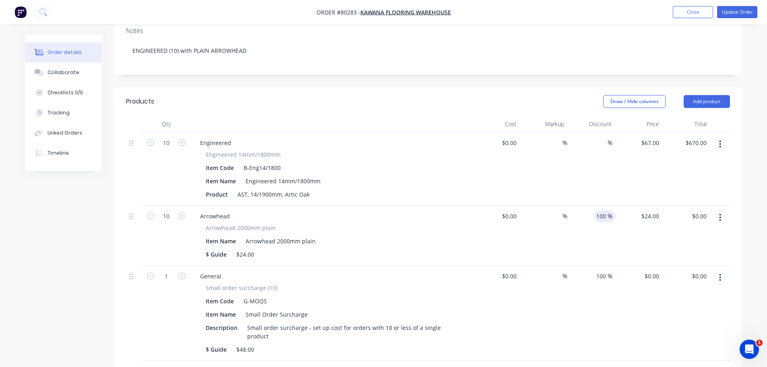
click at [601, 210] on input "100" at bounding box center [601, 216] width 14 height 12
drag, startPoint x: 595, startPoint y: 195, endPoint x: 612, endPoint y: 188, distance: 18.9
click at [612, 210] on div "100 100 %" at bounding box center [605, 216] width 22 height 12
type input "$240.00"
drag, startPoint x: 595, startPoint y: 253, endPoint x: 612, endPoint y: 251, distance: 17.1
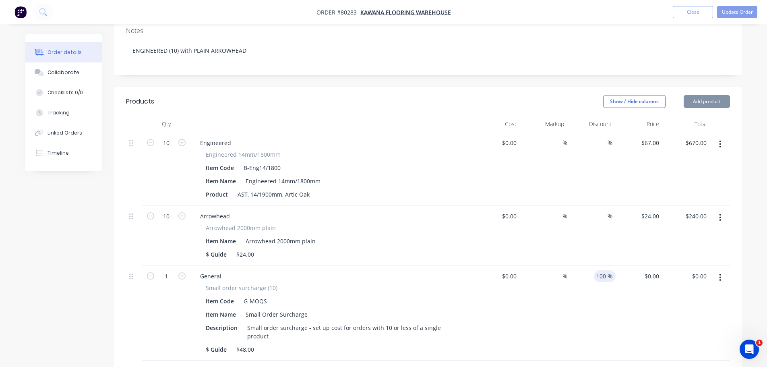
click at [612, 270] on div "100 100 %" at bounding box center [605, 276] width 22 height 12
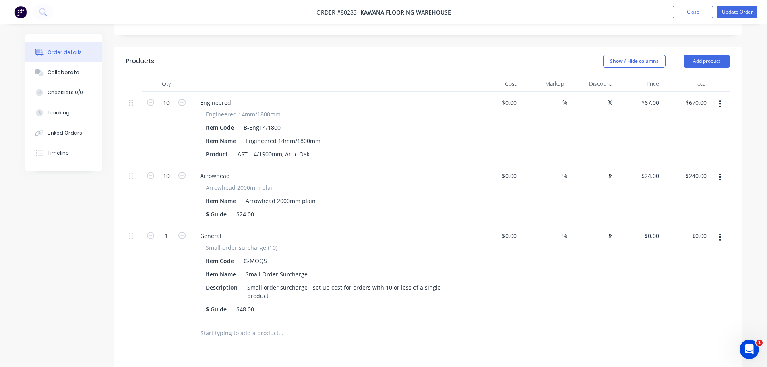
click at [246, 325] on input "text" at bounding box center [280, 333] width 161 height 16
click at [244, 325] on input "text" at bounding box center [280, 333] width 161 height 16
click at [229, 325] on input "text" at bounding box center [280, 333] width 161 height 16
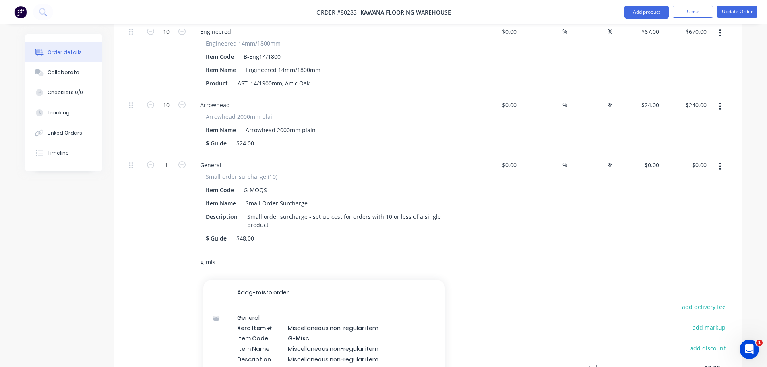
scroll to position [282, 0]
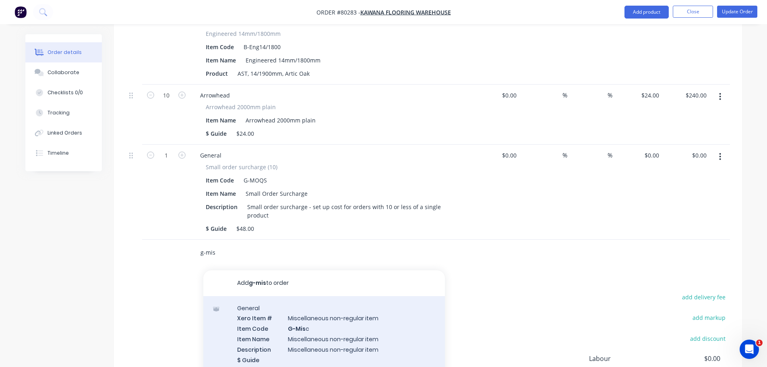
type input "g-mis"
click at [255, 308] on div "General Xero Item # Miscellaneous non-regular item Item Code G-Mis c Item Name …" at bounding box center [324, 339] width 242 height 86
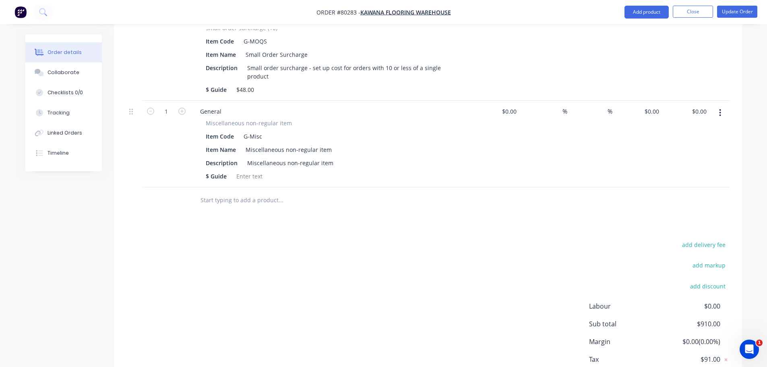
scroll to position [443, 0]
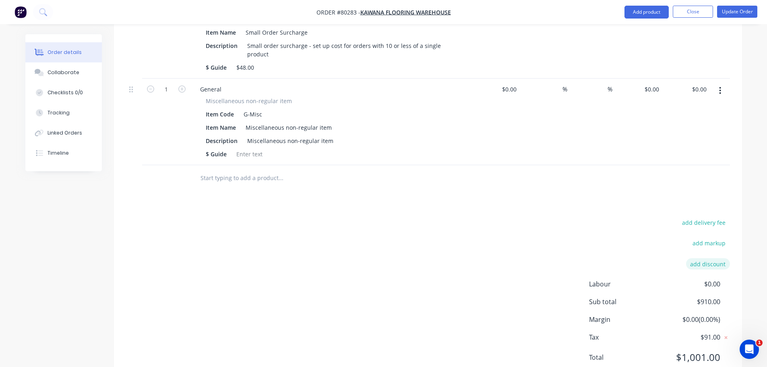
click at [695, 258] on button "add discount" at bounding box center [708, 263] width 44 height 11
click at [696, 258] on input at bounding box center [699, 264] width 36 height 12
type input "100"
click at [623, 258] on input at bounding box center [633, 264] width 76 height 12
type input "Remake Fee Waived"
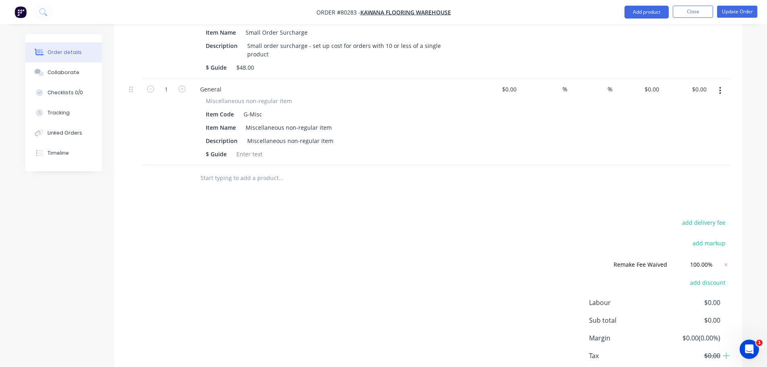
drag, startPoint x: 703, startPoint y: 243, endPoint x: 712, endPoint y: 241, distance: 9.5
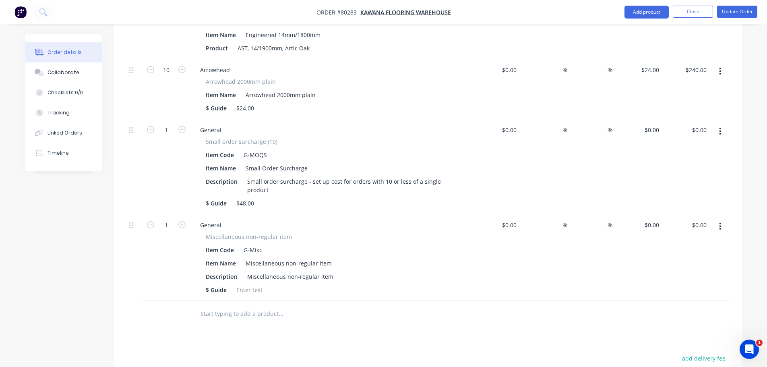
scroll to position [242, 0]
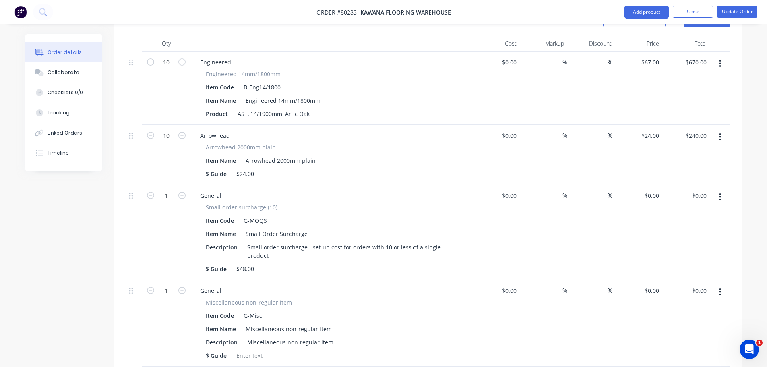
click at [721, 288] on icon "button" at bounding box center [720, 292] width 2 height 9
click at [672, 356] on div "Delete" at bounding box center [692, 362] width 62 height 12
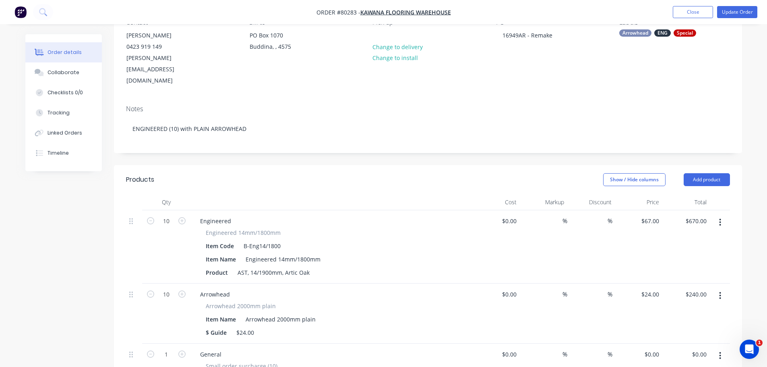
scroll to position [0, 0]
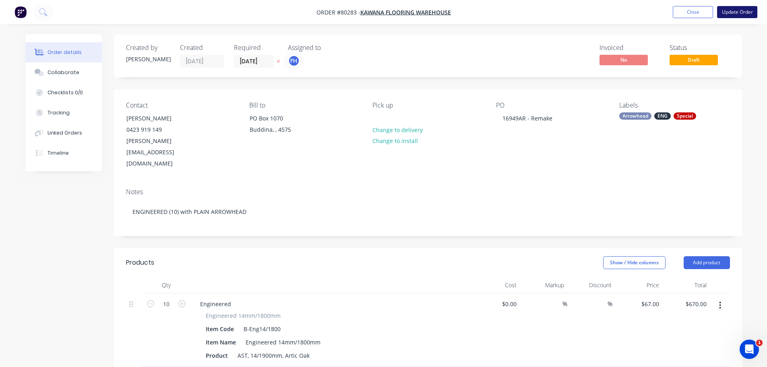
click at [728, 14] on button "Update Order" at bounding box center [737, 12] width 40 height 12
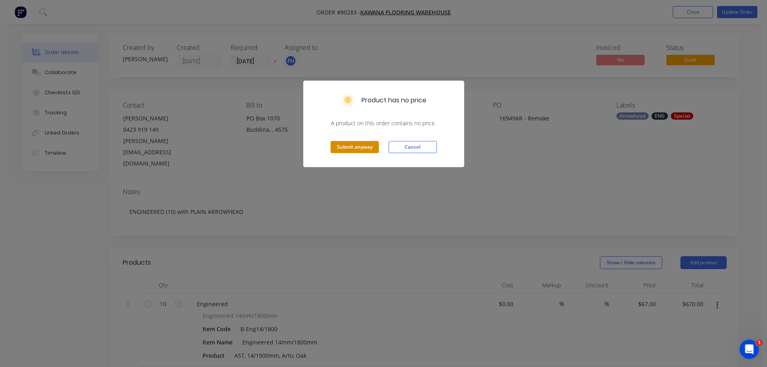
click at [354, 149] on button "Submit anyway" at bounding box center [355, 147] width 48 height 12
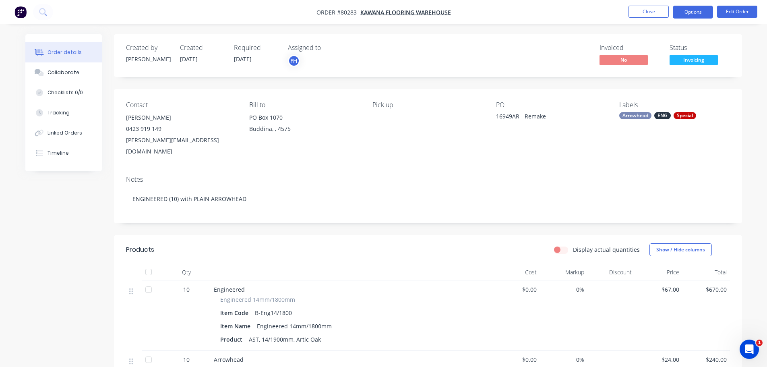
click at [694, 10] on button "Options" at bounding box center [693, 12] width 40 height 13
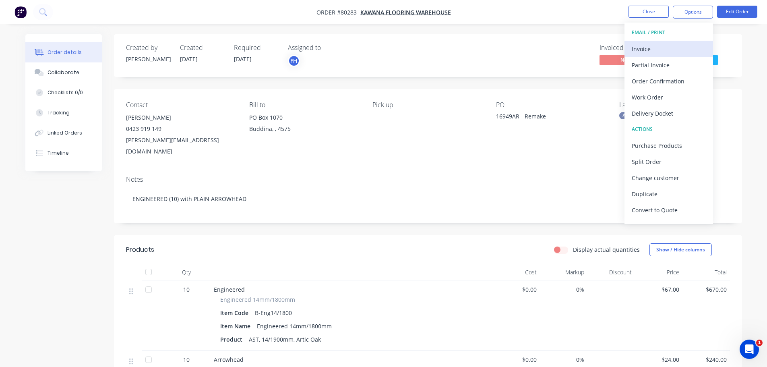
click at [641, 48] on div "Invoice" at bounding box center [669, 49] width 74 height 12
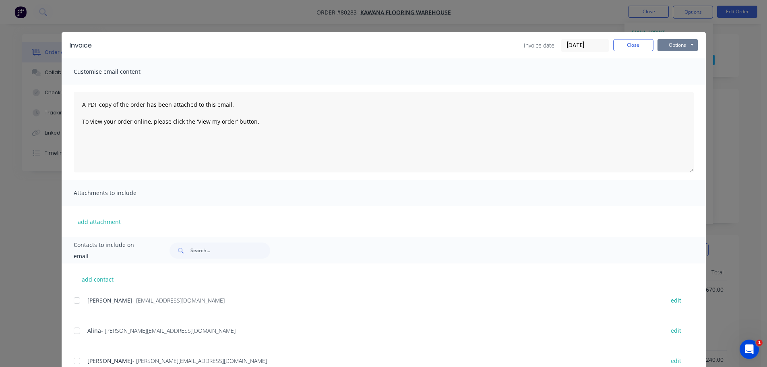
click at [674, 46] on button "Options" at bounding box center [678, 45] width 40 height 12
click at [669, 71] on button "Print" at bounding box center [684, 72] width 52 height 13
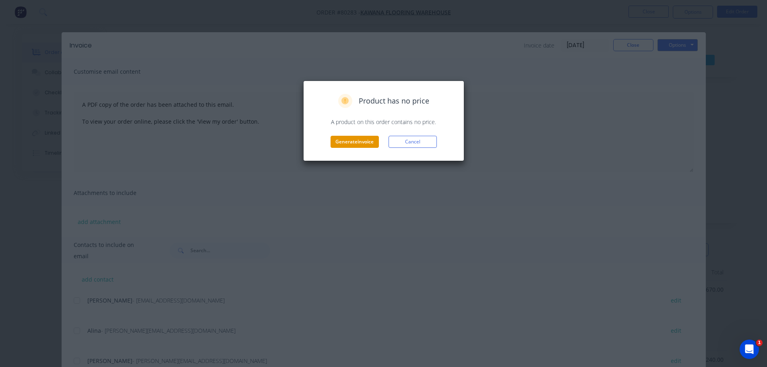
click at [361, 141] on button "Generate invoice" at bounding box center [355, 142] width 48 height 12
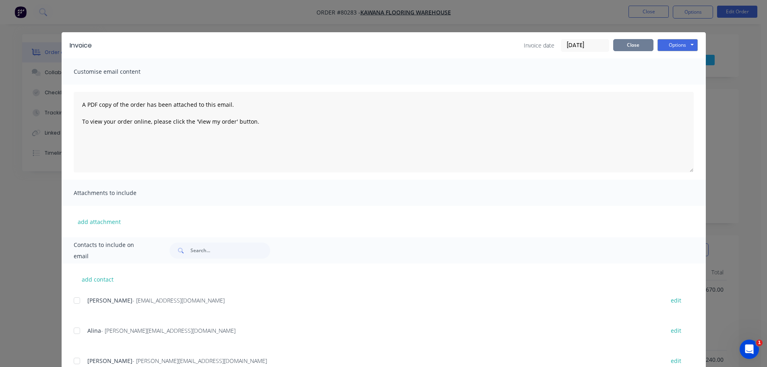
click at [634, 42] on button "Close" at bounding box center [634, 45] width 40 height 12
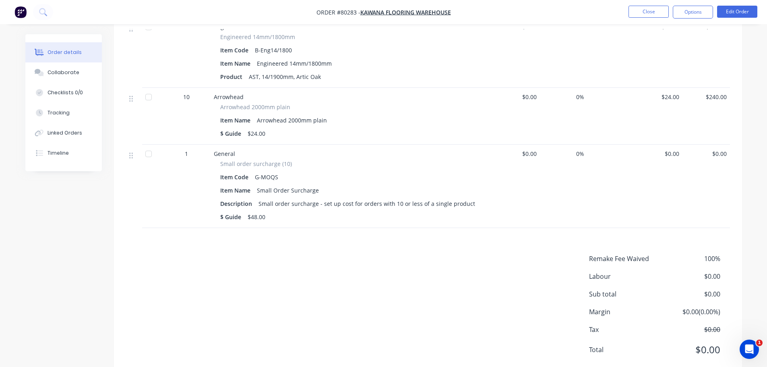
scroll to position [274, 0]
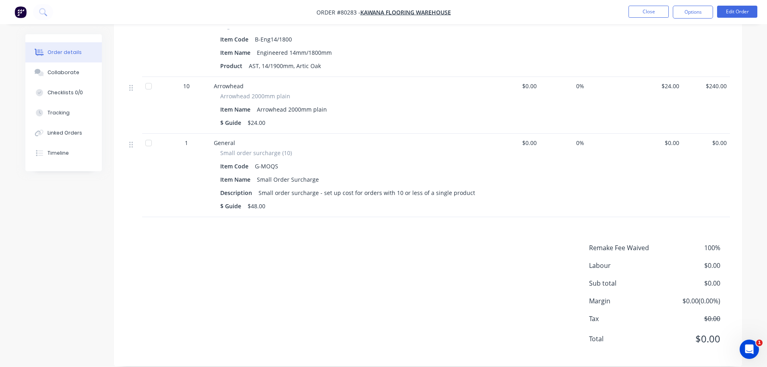
click at [671, 243] on span "100%" at bounding box center [691, 248] width 60 height 10
click at [742, 11] on button "Edit Order" at bounding box center [737, 12] width 40 height 12
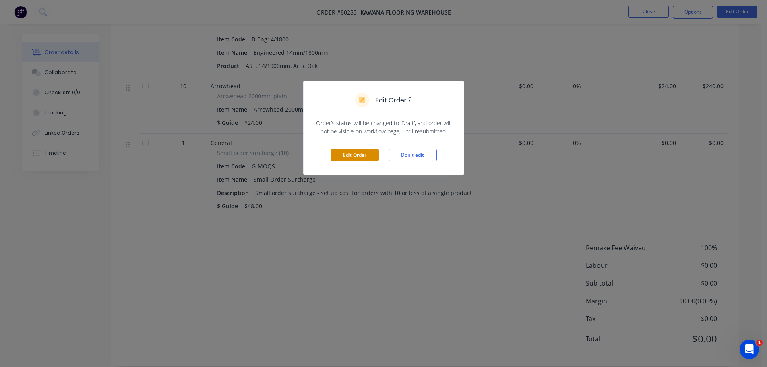
click at [354, 158] on button "Edit Order" at bounding box center [355, 155] width 48 height 12
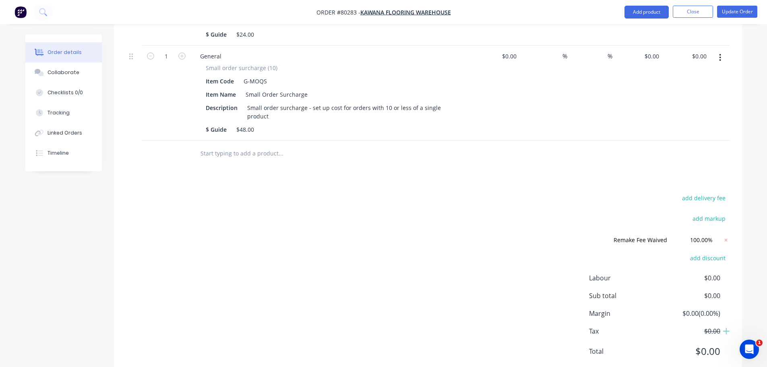
scroll to position [382, 0]
click at [726, 235] on icon at bounding box center [726, 239] width 8 height 8
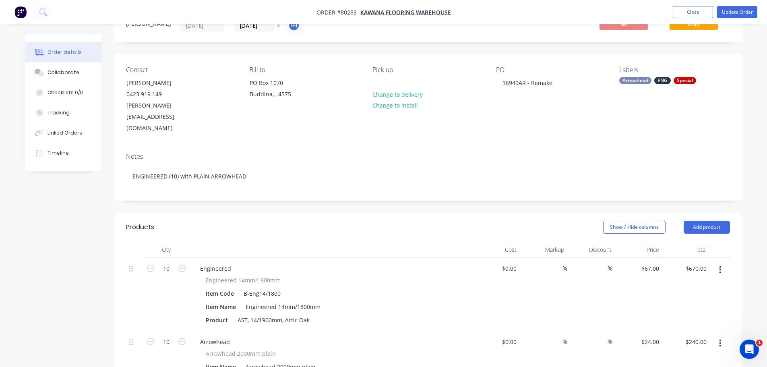
scroll to position [201, 0]
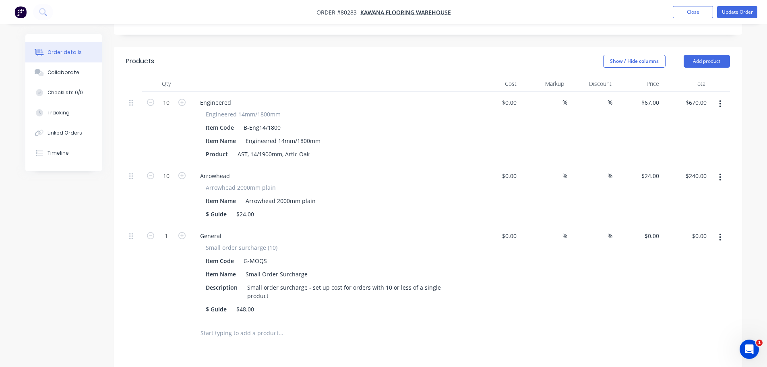
click at [217, 325] on input "text" at bounding box center [280, 333] width 161 height 16
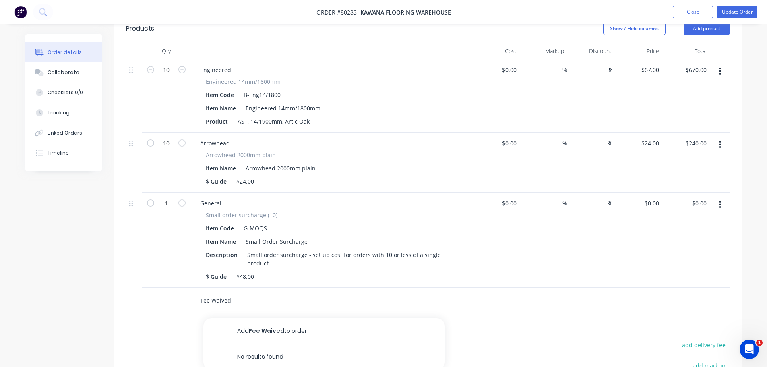
scroll to position [282, 0]
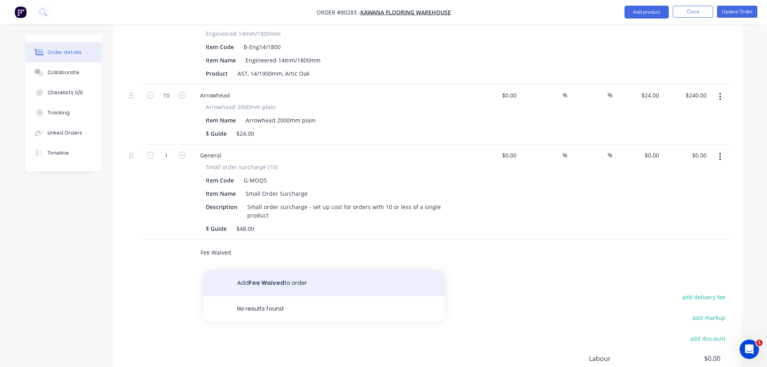
type input "Fee Waived"
click at [272, 270] on button "Add Fee Waived to order" at bounding box center [324, 283] width 242 height 26
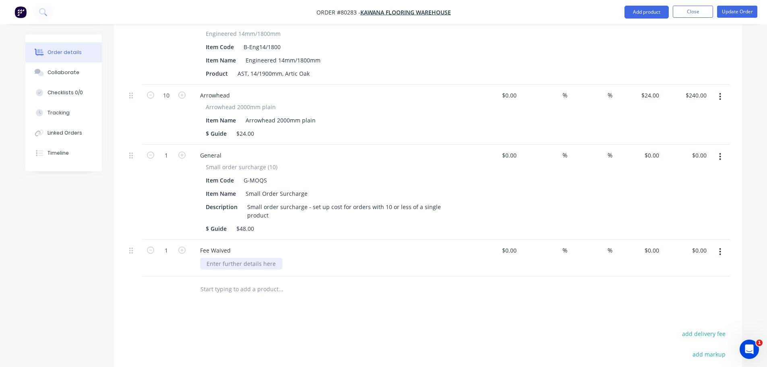
click at [238, 258] on div at bounding box center [241, 264] width 82 height 12
click at [306, 258] on div "Remake of nosings" at bounding box center [334, 264] width 269 height 12
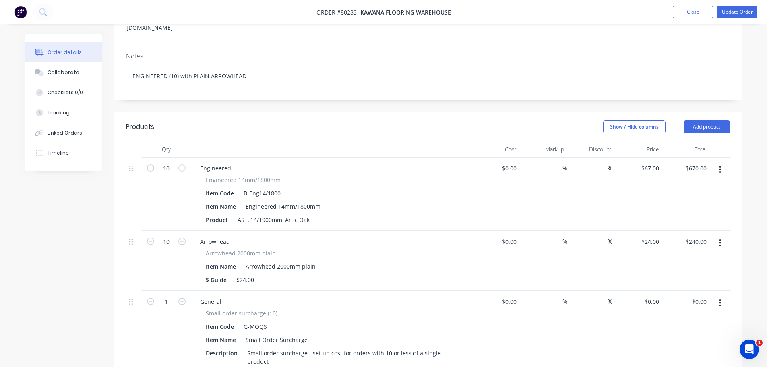
scroll to position [81, 0]
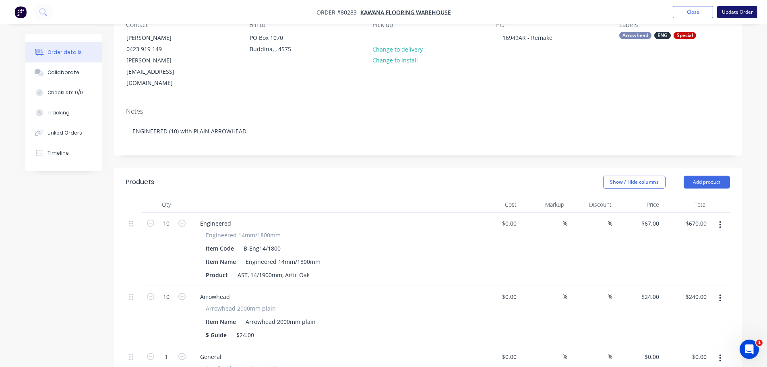
click at [734, 14] on button "Update Order" at bounding box center [737, 12] width 40 height 12
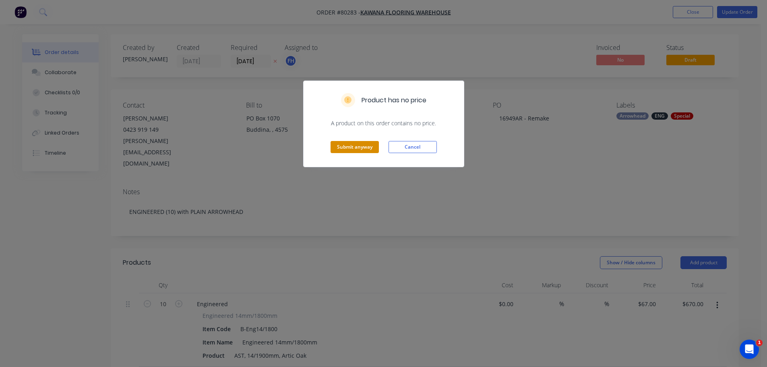
click at [347, 147] on button "Submit anyway" at bounding box center [355, 147] width 48 height 12
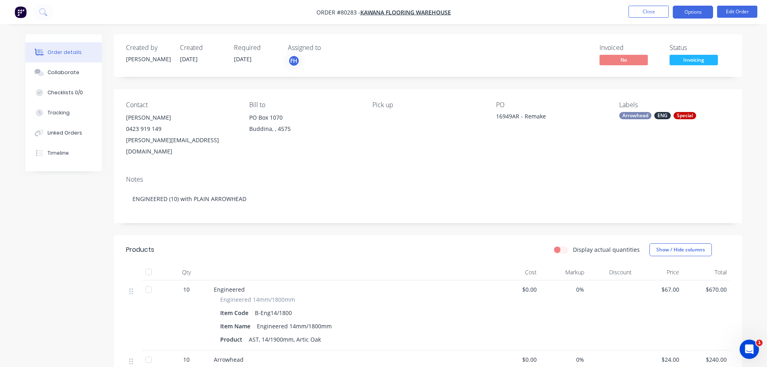
click at [687, 14] on button "Options" at bounding box center [693, 12] width 40 height 13
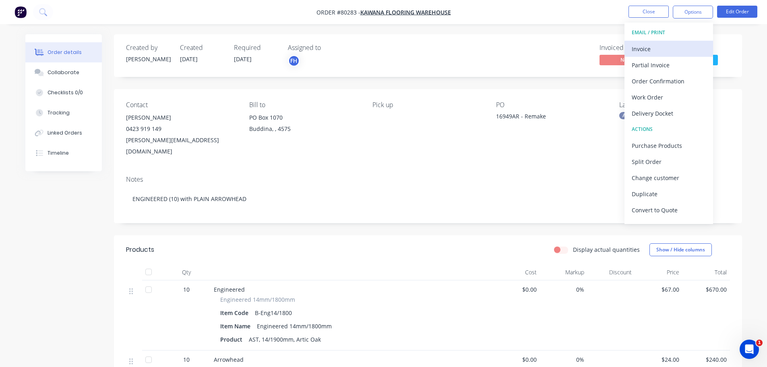
click at [645, 54] on div "Invoice" at bounding box center [669, 49] width 74 height 12
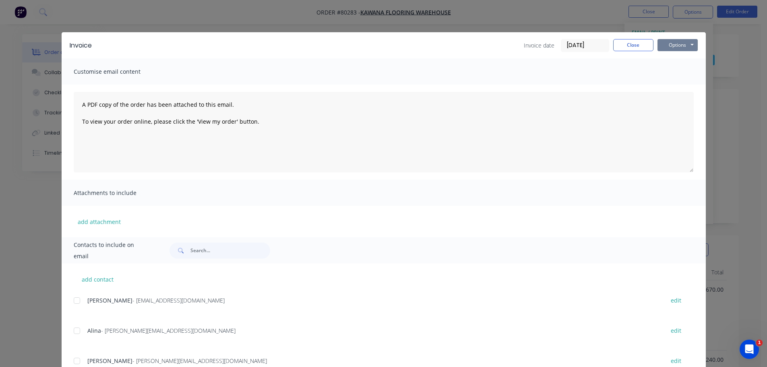
click at [674, 44] on button "Options" at bounding box center [678, 45] width 40 height 12
click at [669, 72] on button "Print" at bounding box center [684, 72] width 52 height 13
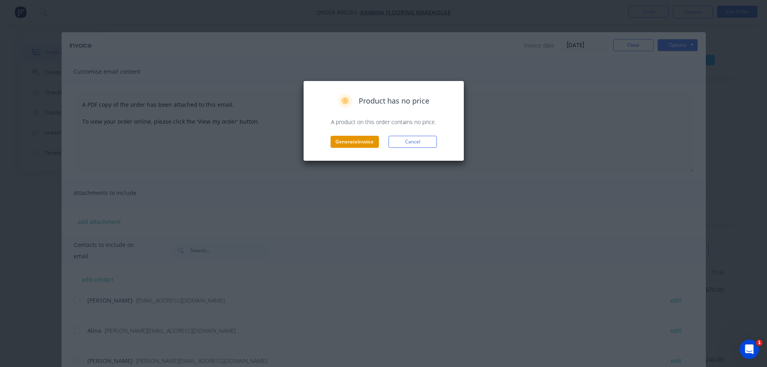
click at [361, 142] on button "Generate invoice" at bounding box center [355, 142] width 48 height 12
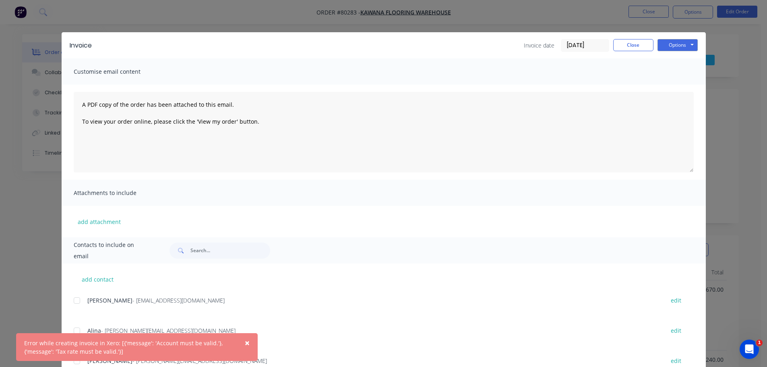
click at [246, 338] on span "×" at bounding box center [247, 342] width 5 height 11
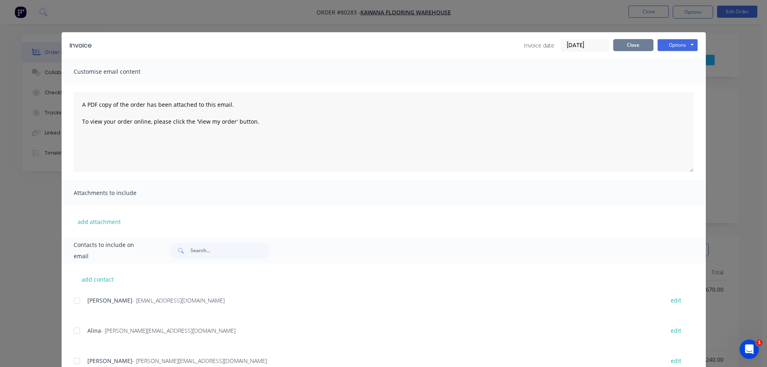
click at [622, 42] on button "Close" at bounding box center [634, 45] width 40 height 12
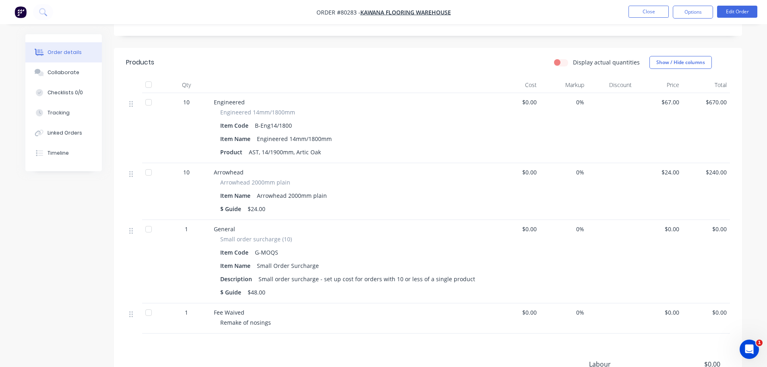
scroll to position [121, 0]
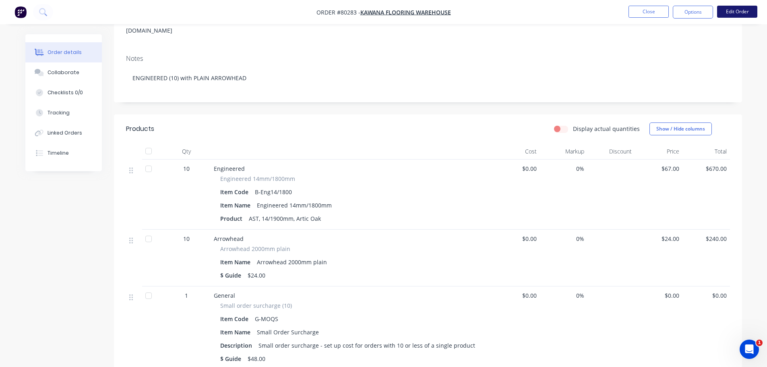
click at [736, 11] on button "Edit Order" at bounding box center [737, 12] width 40 height 12
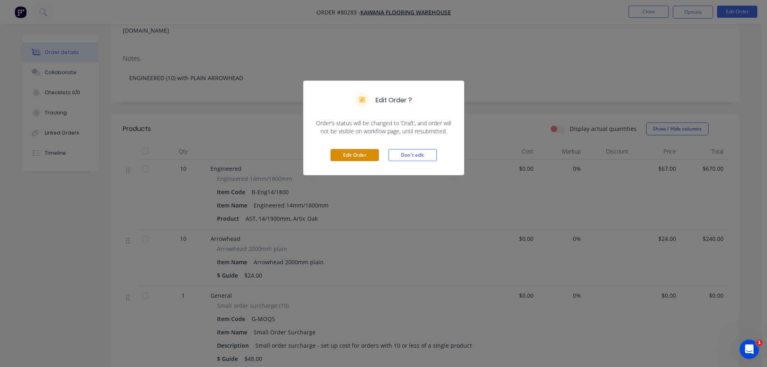
click at [349, 155] on button "Edit Order" at bounding box center [355, 155] width 48 height 12
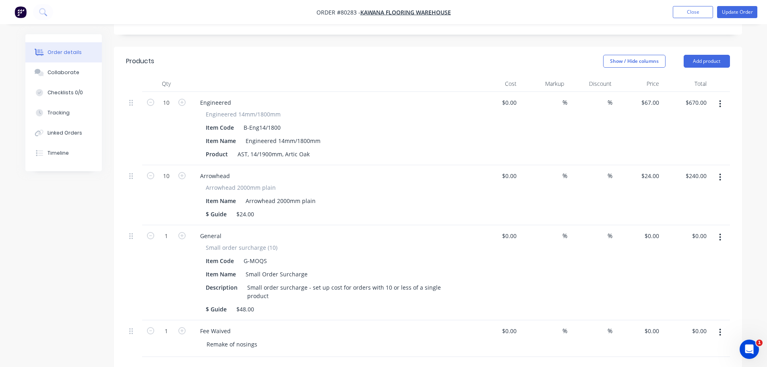
scroll to position [282, 0]
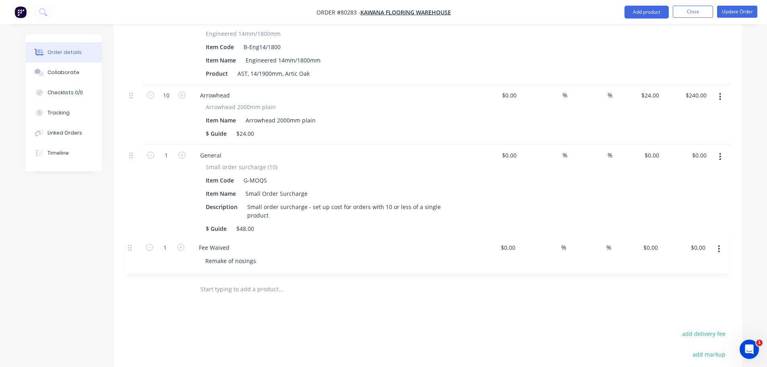
drag, startPoint x: 130, startPoint y: 232, endPoint x: 129, endPoint y: 254, distance: 22.2
click at [129, 254] on div "Qty Cost Markup Discount Price Total 10 Engineered Engineered 14mm/1800mm Item …" at bounding box center [428, 148] width 628 height 307
click at [725, 245] on button "button" at bounding box center [720, 252] width 19 height 15
click at [719, 245] on button "button" at bounding box center [720, 252] width 19 height 15
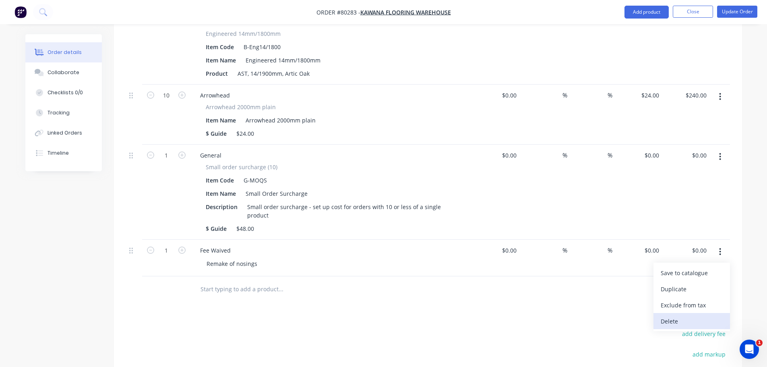
click at [676, 315] on div "Delete" at bounding box center [692, 321] width 62 height 12
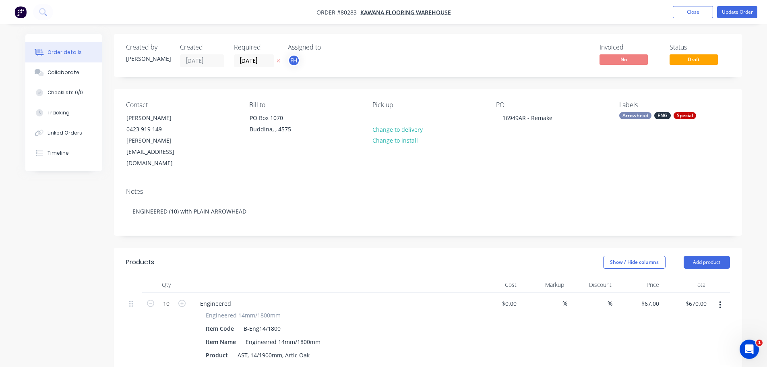
scroll to position [0, 0]
click at [727, 10] on button "Update Order" at bounding box center [737, 12] width 40 height 12
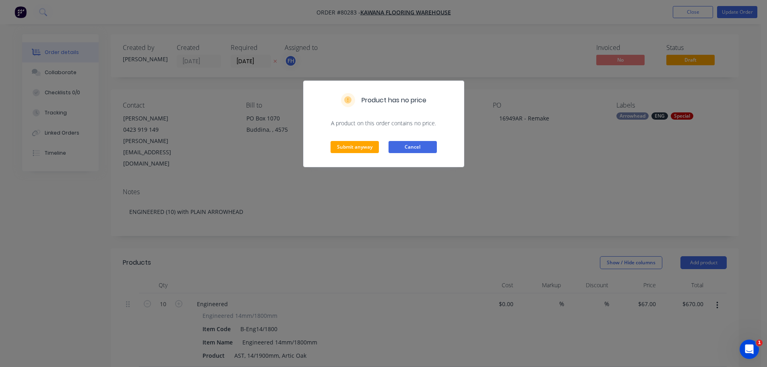
click at [407, 146] on button "Cancel" at bounding box center [413, 147] width 48 height 12
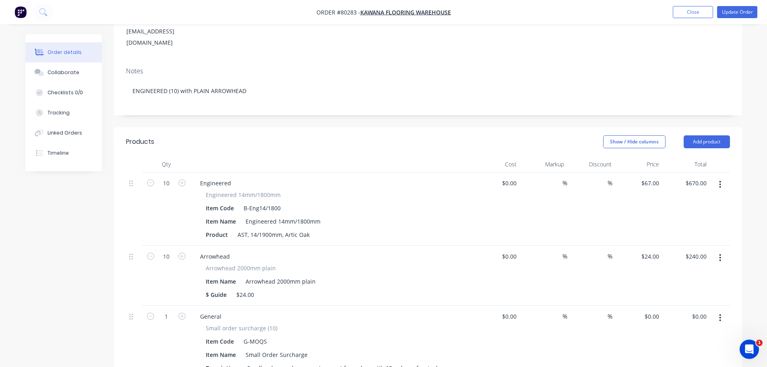
scroll to position [242, 0]
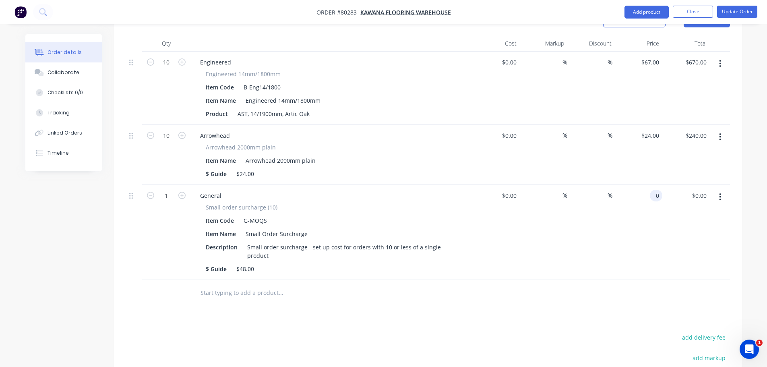
click at [657, 190] on input "0" at bounding box center [657, 196] width 9 height 12
type input "$48.00"
click at [484, 238] on div "$0.00 $0.00" at bounding box center [497, 232] width 48 height 95
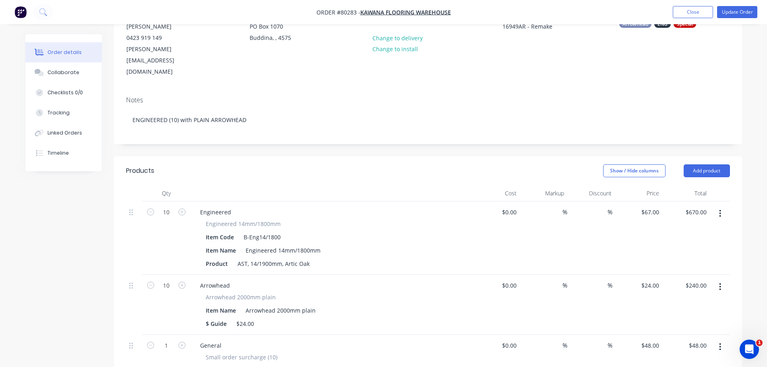
scroll to position [0, 0]
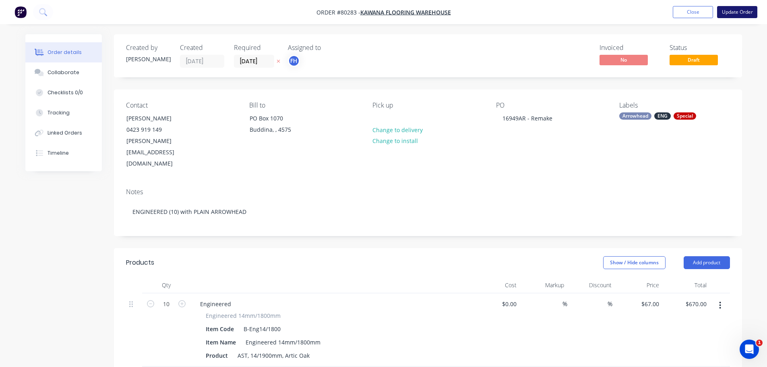
click at [740, 12] on button "Update Order" at bounding box center [737, 12] width 40 height 12
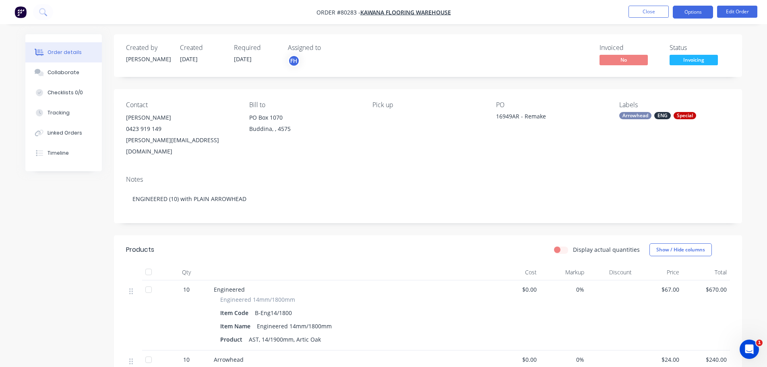
click at [690, 14] on button "Options" at bounding box center [693, 12] width 40 height 13
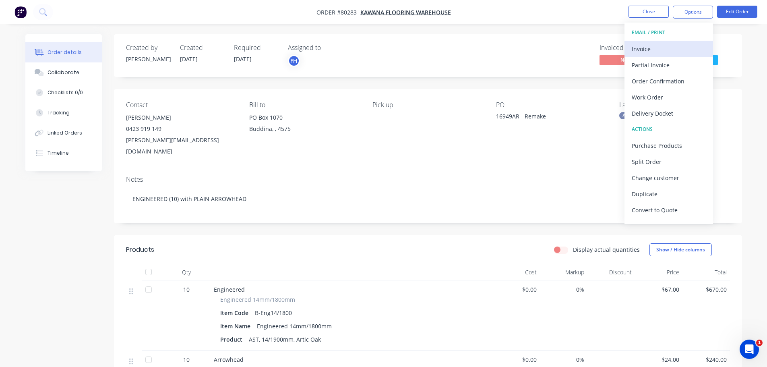
click at [644, 47] on div "Invoice" at bounding box center [669, 49] width 74 height 12
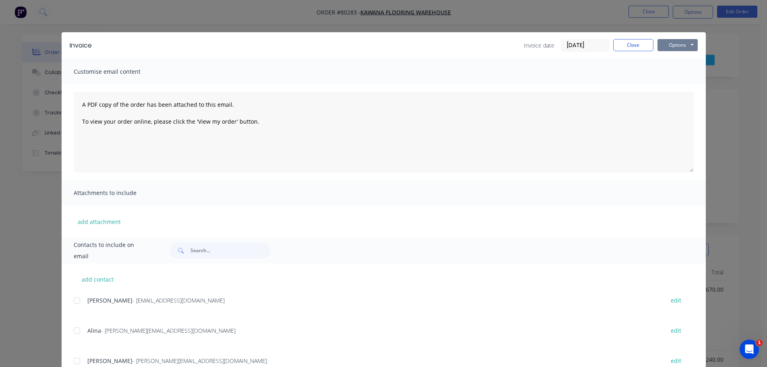
click at [662, 43] on button "Options" at bounding box center [678, 45] width 40 height 12
click at [669, 75] on button "Print" at bounding box center [684, 72] width 52 height 13
click at [627, 45] on button "Close" at bounding box center [634, 45] width 40 height 12
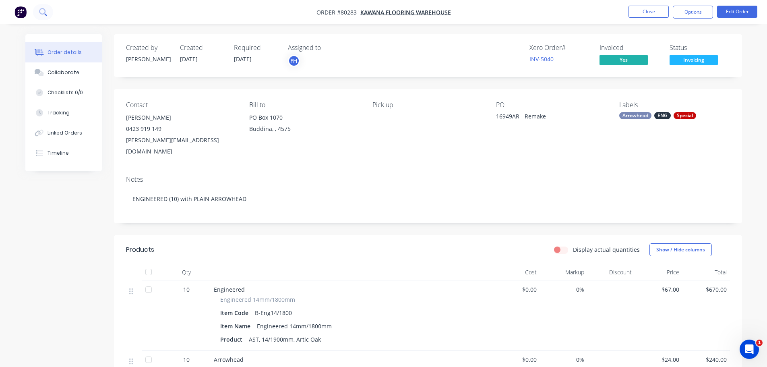
click at [41, 12] on icon at bounding box center [43, 12] width 8 height 8
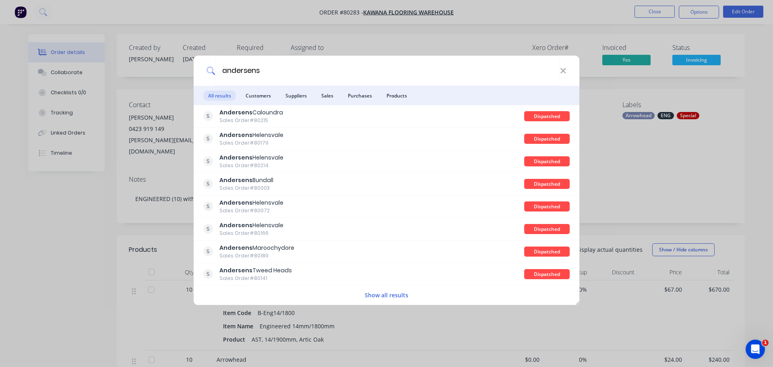
type input "andersens"
drag, startPoint x: 563, startPoint y: 67, endPoint x: 531, endPoint y: 65, distance: 32.3
click at [563, 67] on icon at bounding box center [563, 70] width 6 height 9
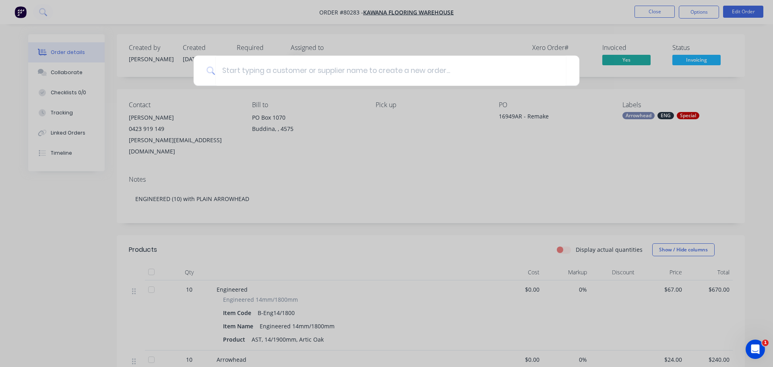
click at [74, 225] on div at bounding box center [386, 183] width 773 height 367
